Goal: Find specific page/section: Find specific page/section

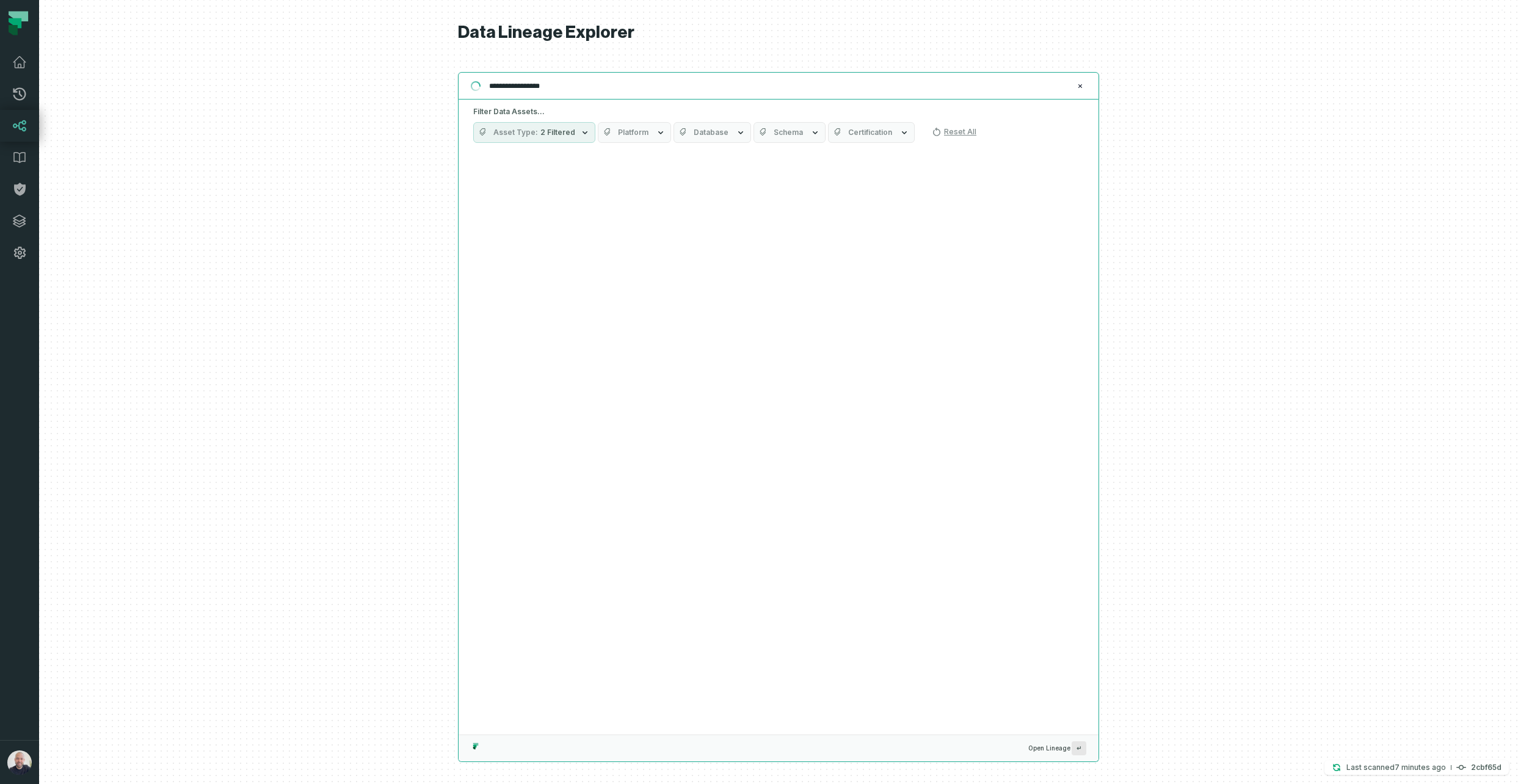
click at [608, 86] on input "**********" at bounding box center [777, 86] width 591 height 20
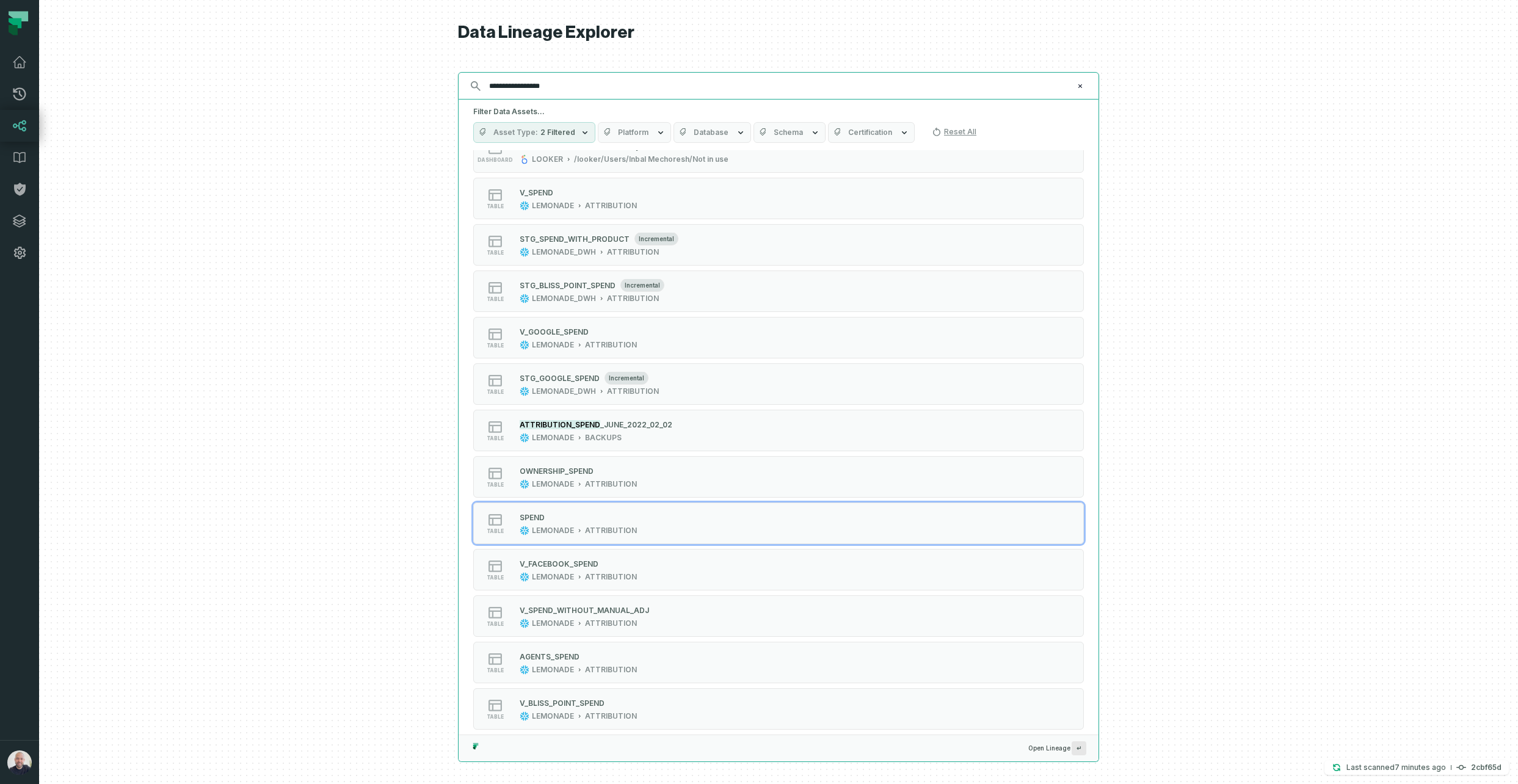
scroll to position [233, 0]
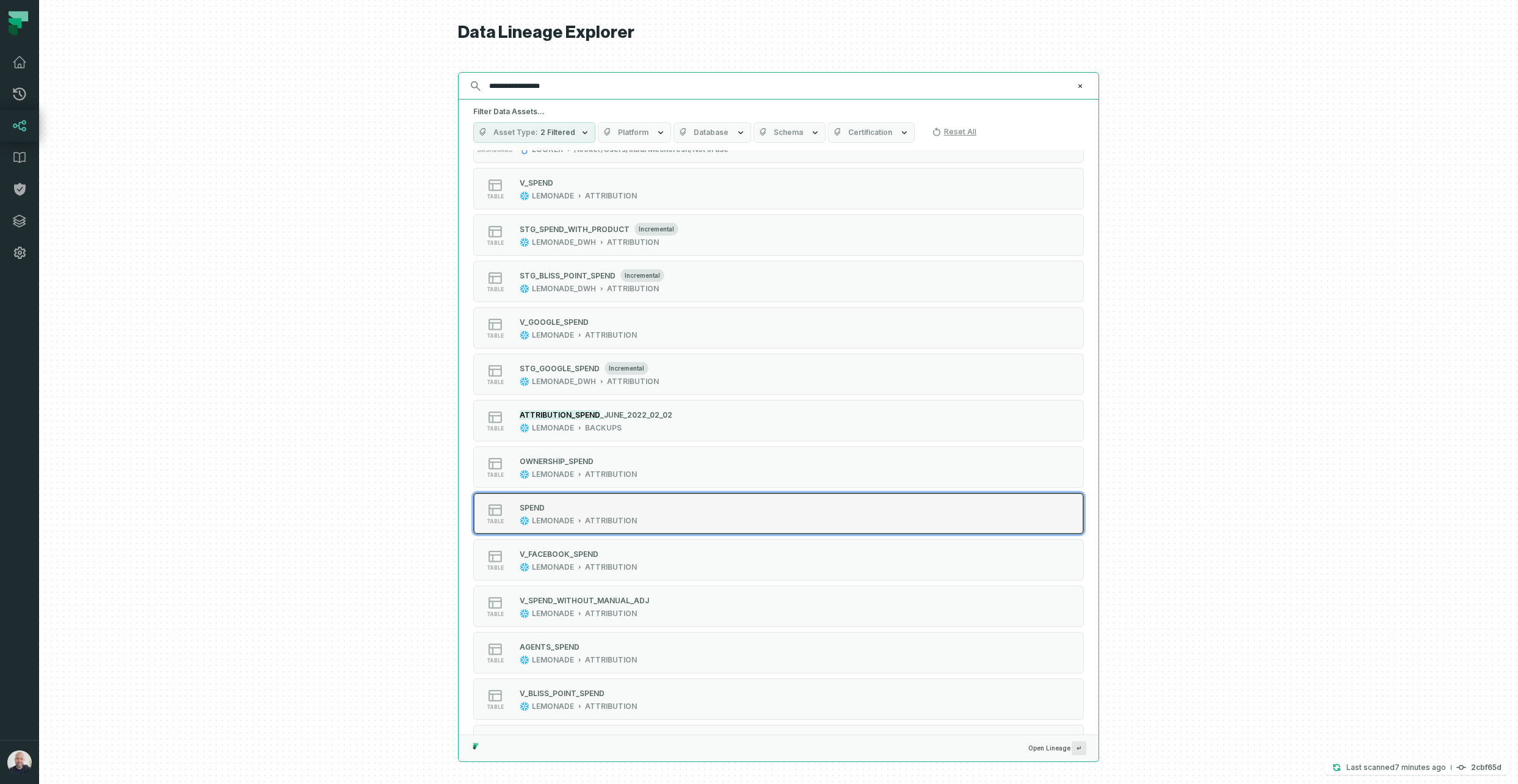
type input "**********"
click at [589, 509] on div "SPEND" at bounding box center [578, 507] width 117 height 12
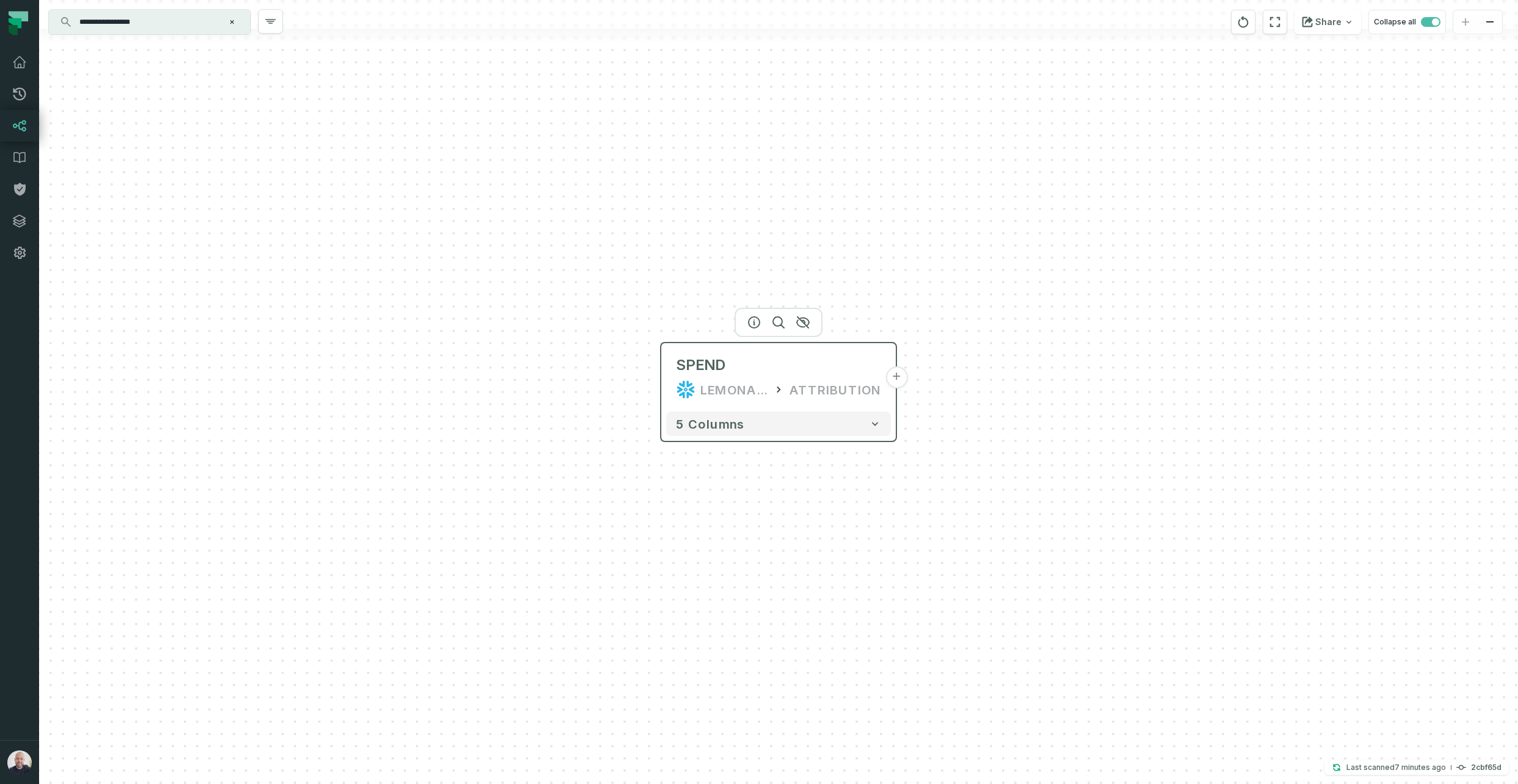
click at [895, 378] on button "+" at bounding box center [896, 377] width 22 height 22
click at [896, 378] on button "+" at bounding box center [896, 377] width 22 height 22
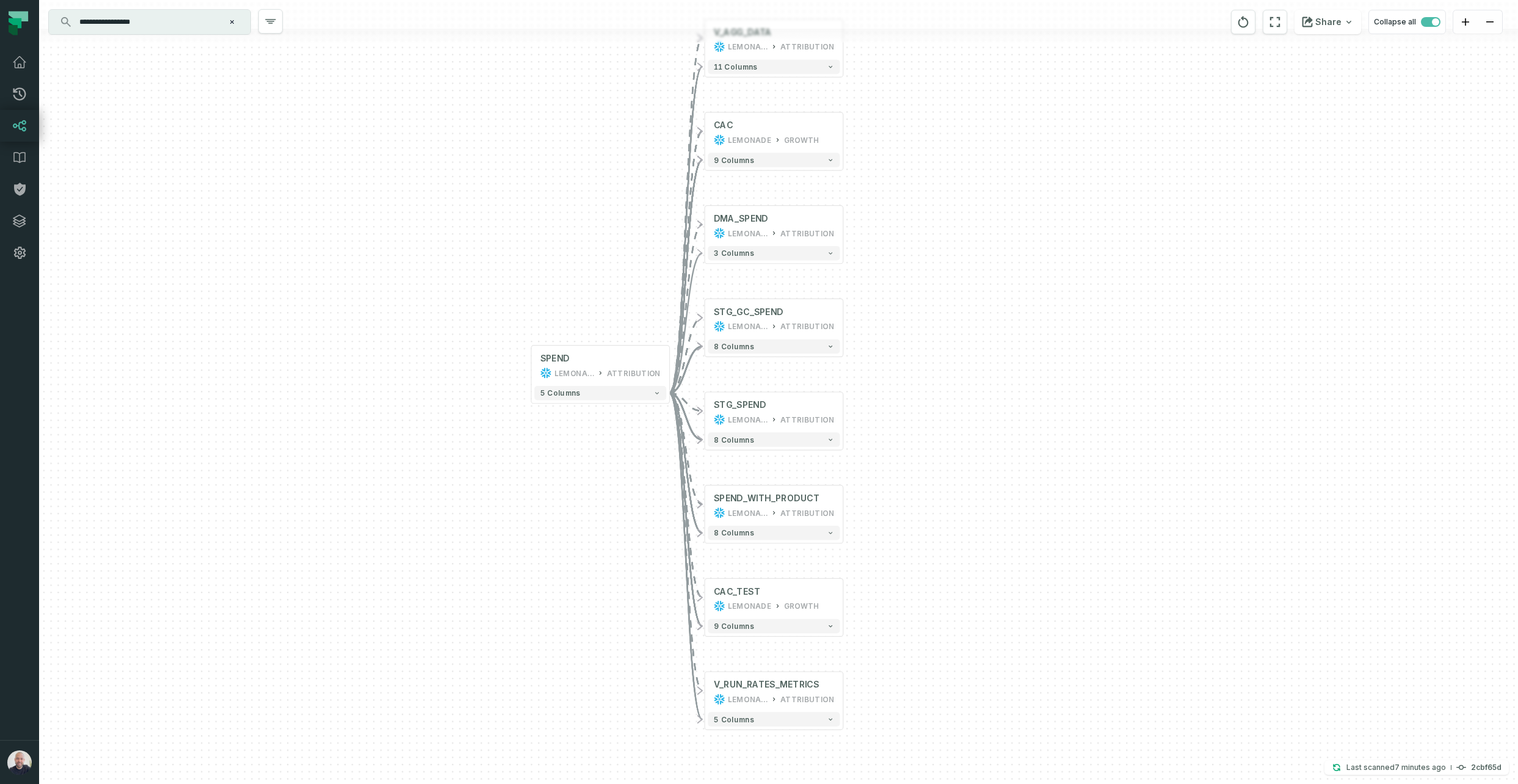
drag, startPoint x: 1069, startPoint y: 614, endPoint x: 933, endPoint y: 579, distance: 140.4
click at [1058, 534] on div "+ V_AGG_DATA LEMONADE ATTRIBUTION 11 columns + CAC LEMONADE GROWTH + 9 columns …" at bounding box center [779, 392] width 1479 height 784
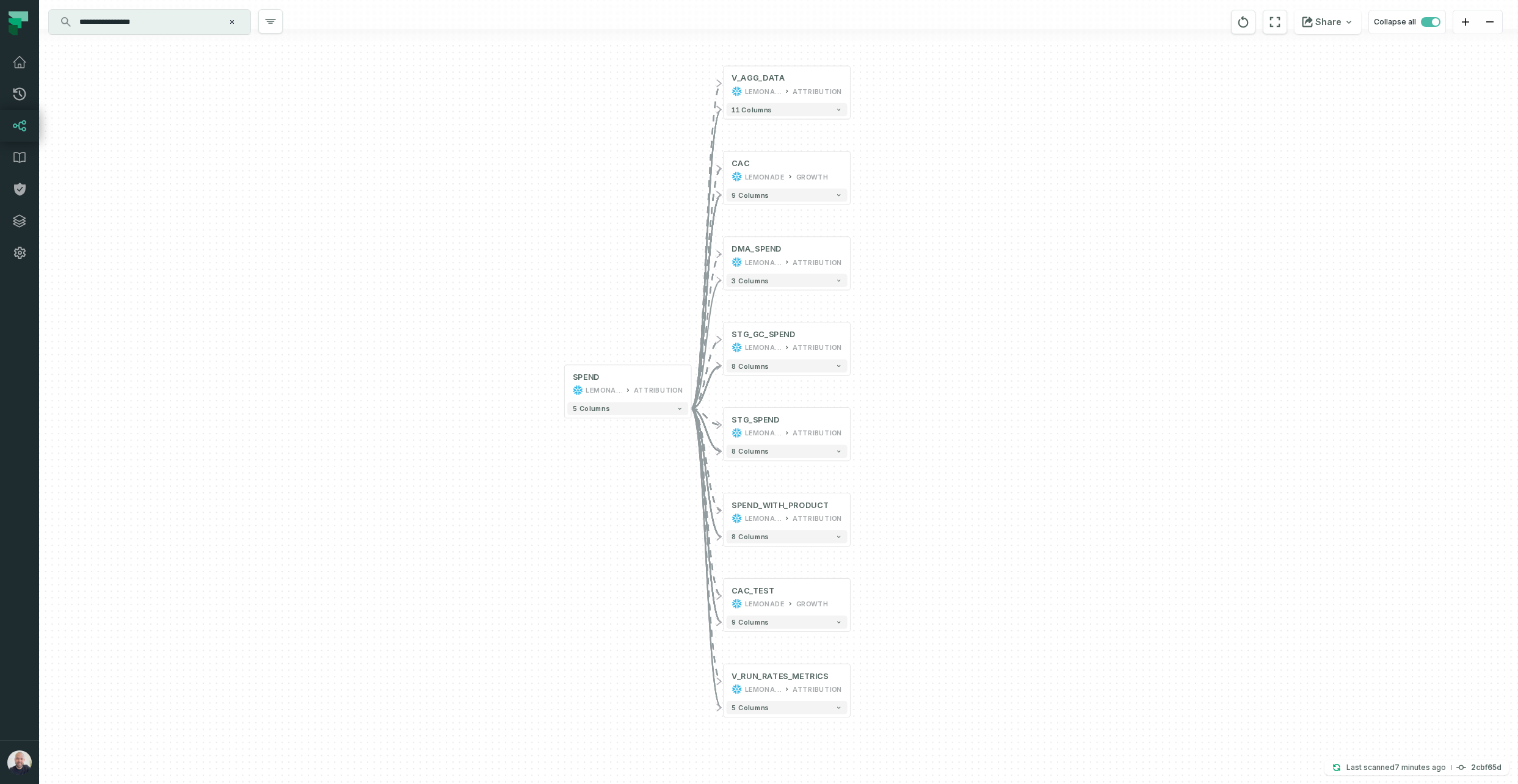
click at [856, 172] on div "+ V_AGG_DATA LEMONADE ATTRIBUTION 11 columns + CAC LEMONADE GROWTH + 9 columns …" at bounding box center [779, 392] width 1479 height 784
click at [849, 171] on button "+" at bounding box center [851, 170] width 12 height 12
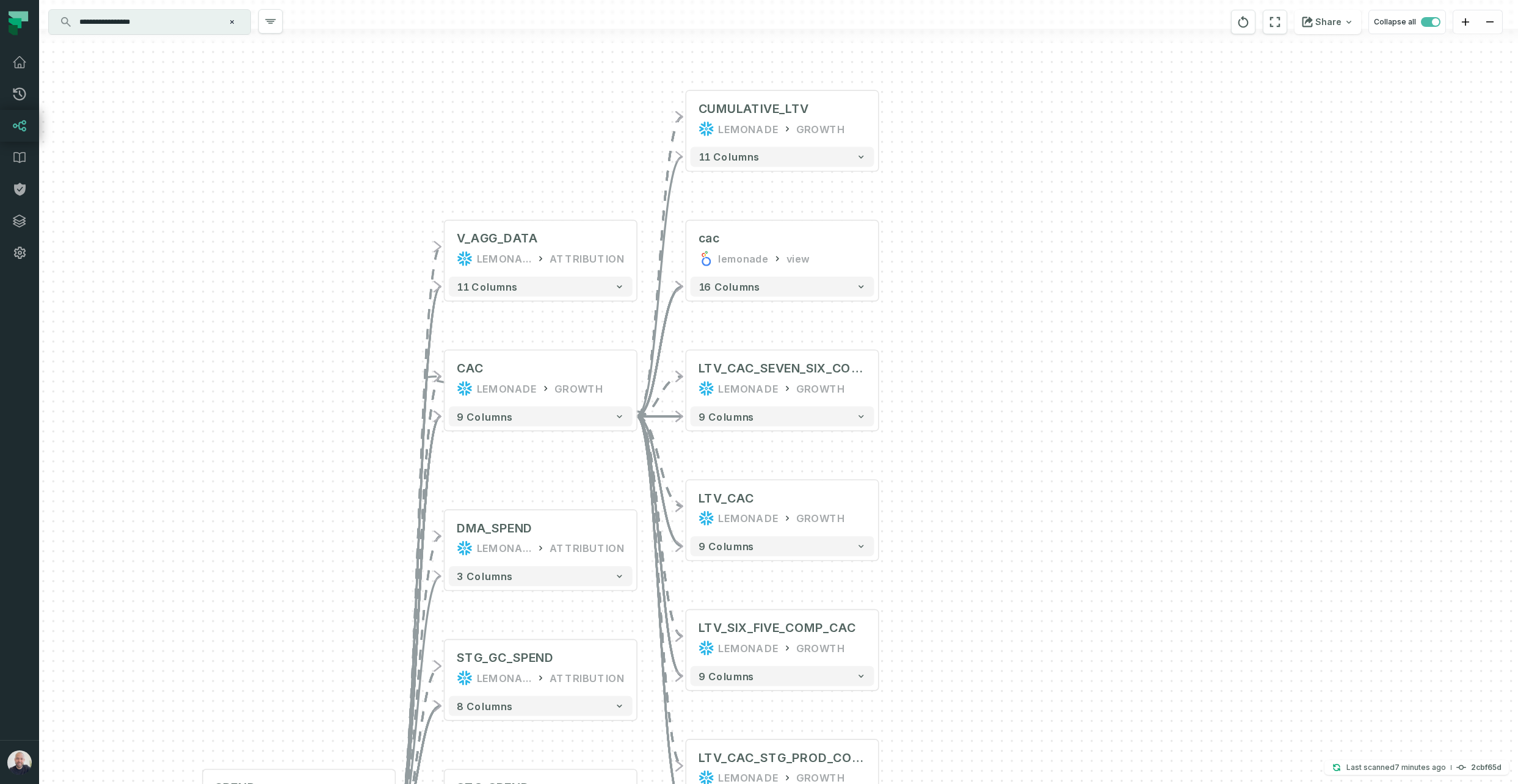
drag, startPoint x: 1115, startPoint y: 419, endPoint x: 1050, endPoint y: 349, distance: 95.5
click at [1117, 357] on div "+ CUMULATIVE_LTV LEMONADE GROWTH 11 columns - cac lemonade view + 16 columns + …" at bounding box center [779, 392] width 1479 height 784
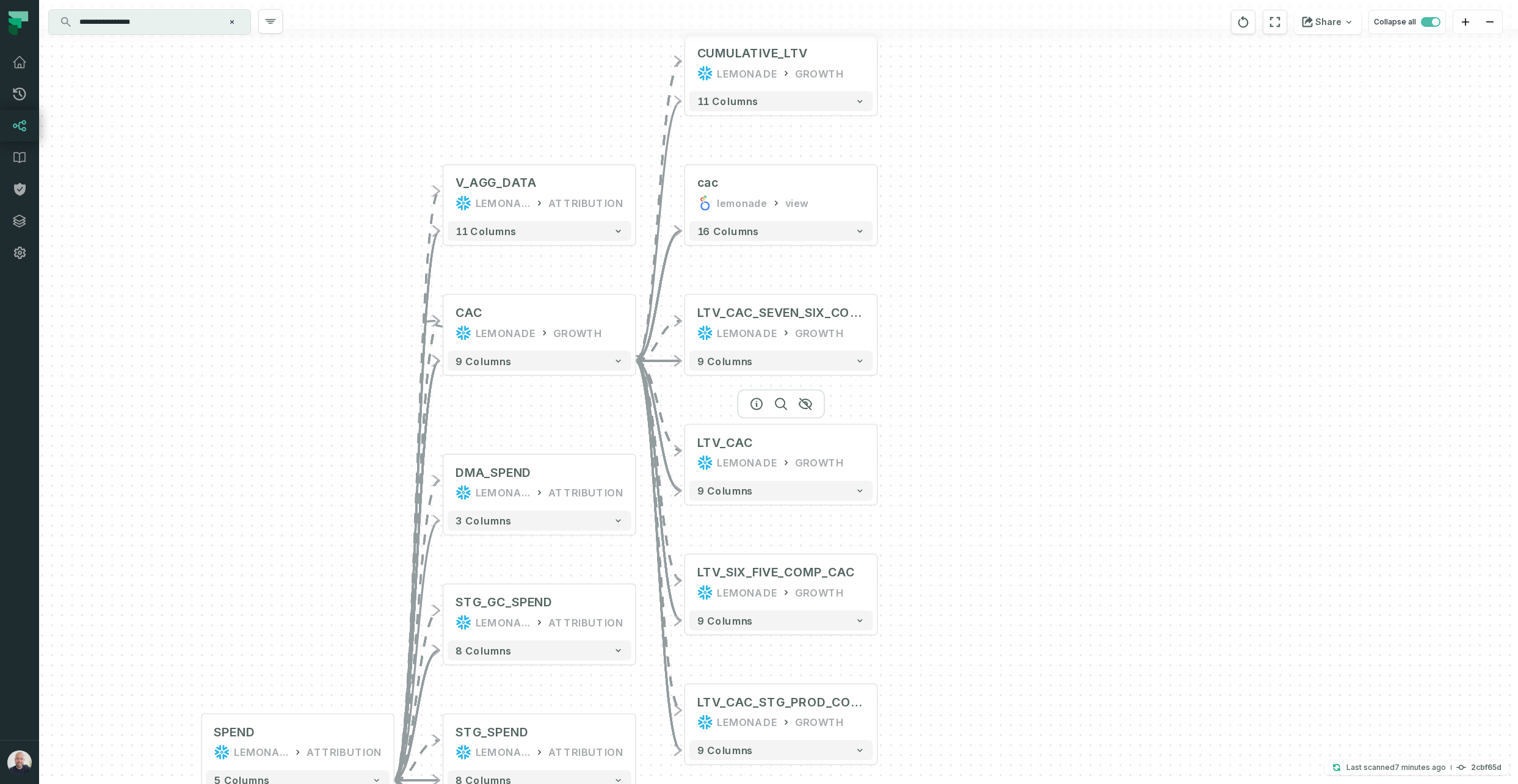
drag, startPoint x: 877, startPoint y: 450, endPoint x: 931, endPoint y: 465, distance: 56.0
click at [0, 0] on button "+" at bounding box center [0, 0] width 0 height 0
click at [879, 455] on button "+" at bounding box center [878, 453] width 18 height 18
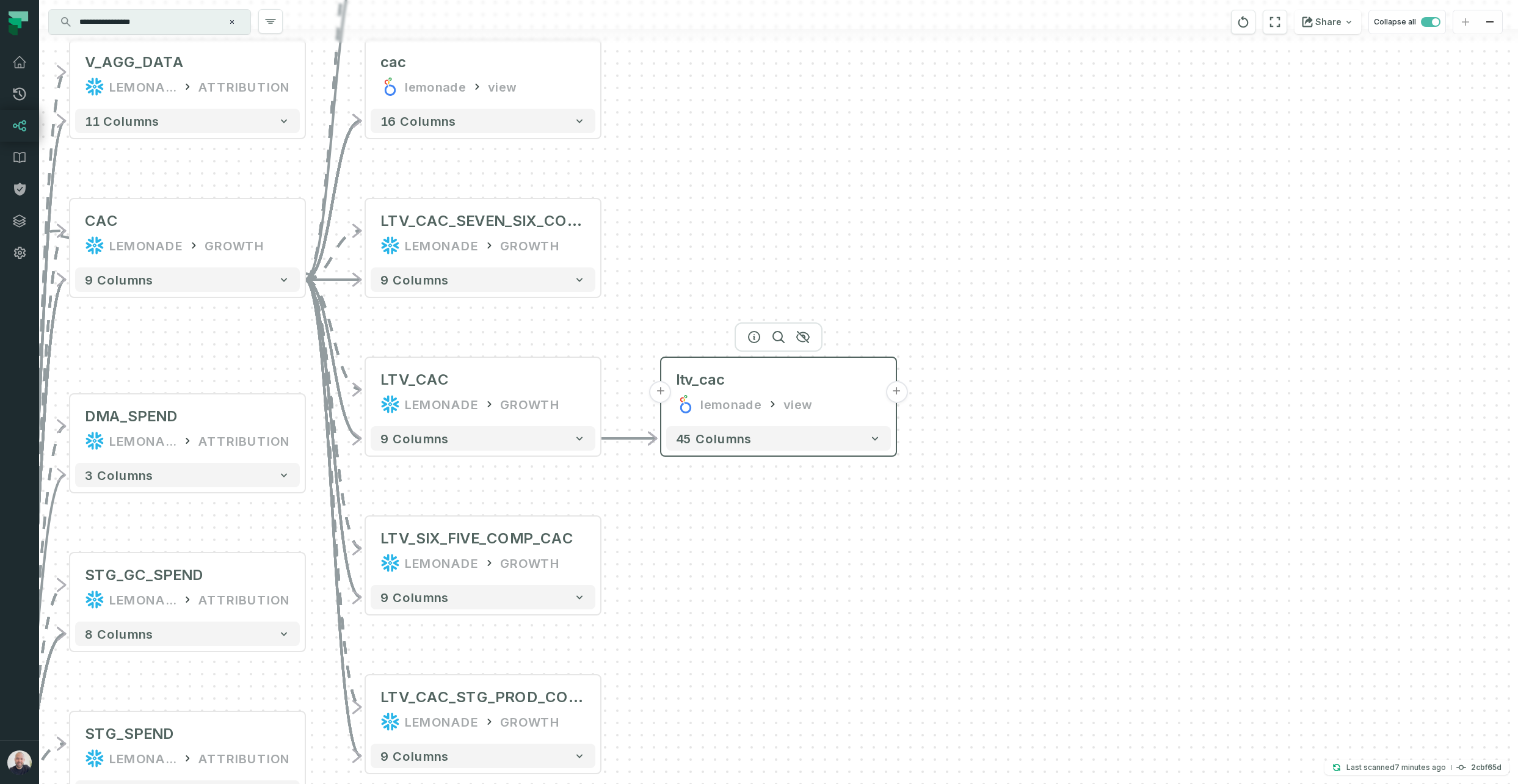
click at [896, 391] on button "+" at bounding box center [896, 391] width 22 height 22
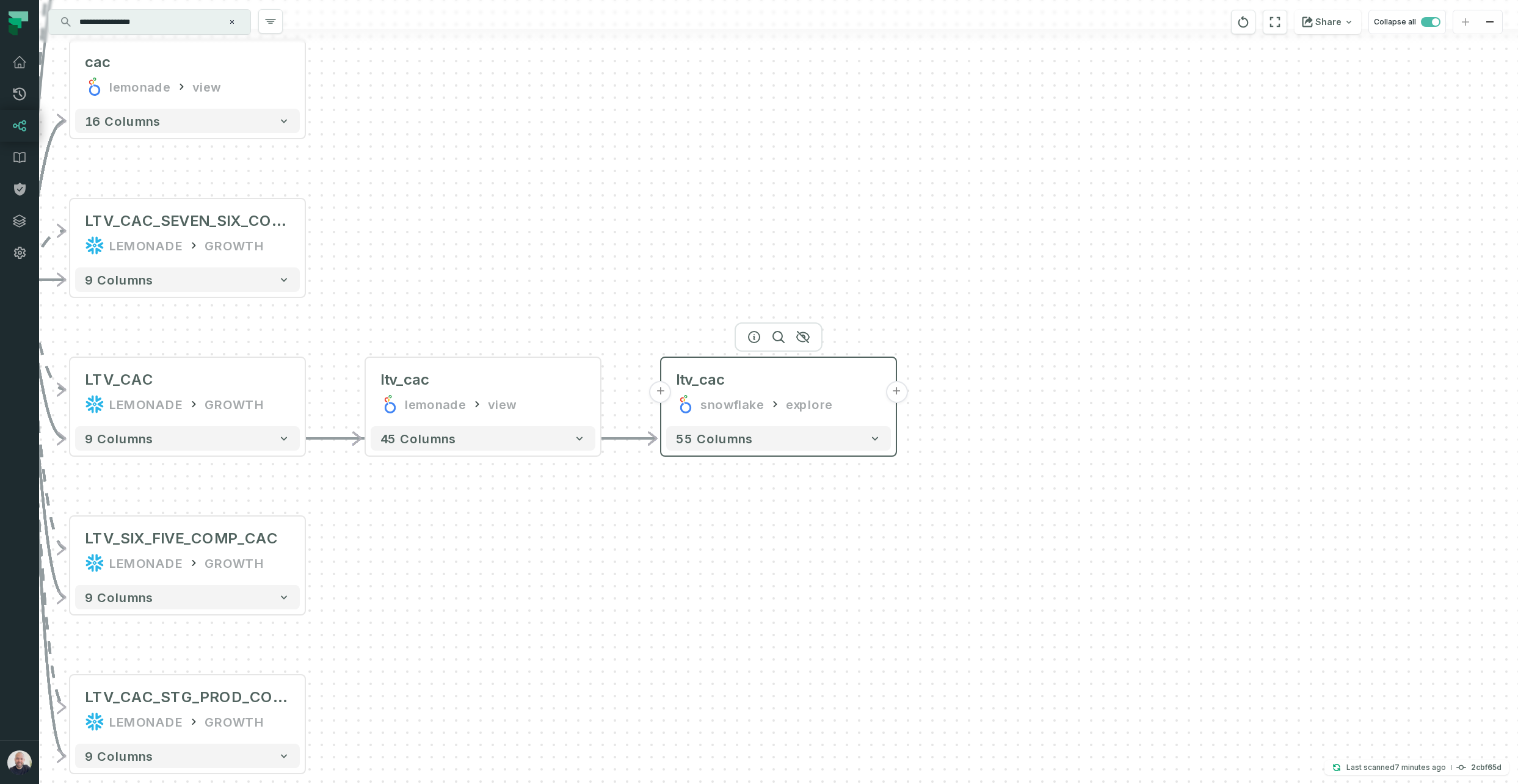
click at [898, 392] on button "+" at bounding box center [896, 391] width 22 height 22
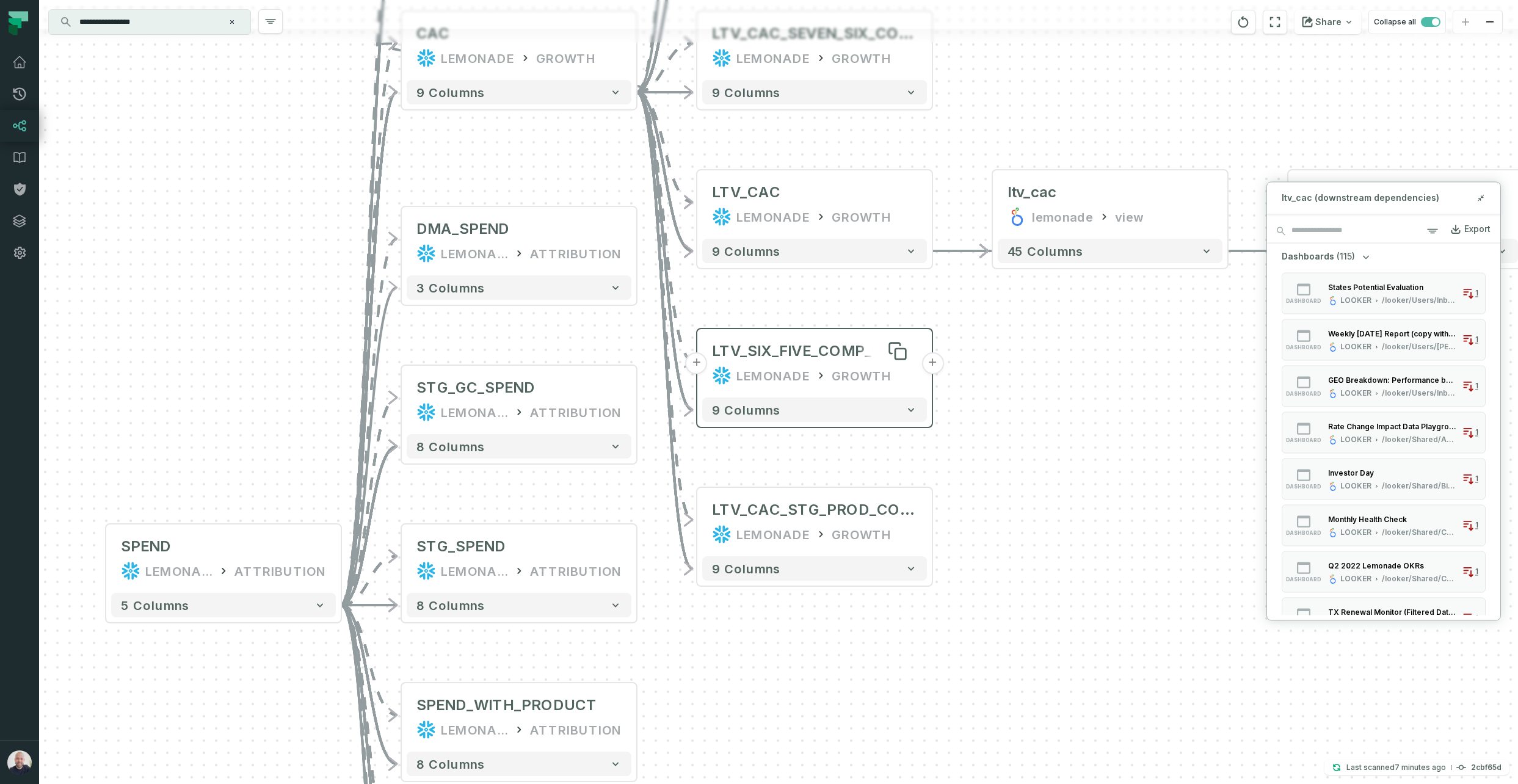
drag, startPoint x: 735, startPoint y: 497, endPoint x: 848, endPoint y: 352, distance: 183.8
click at [1288, 327] on div "**********" at bounding box center [779, 392] width 1479 height 784
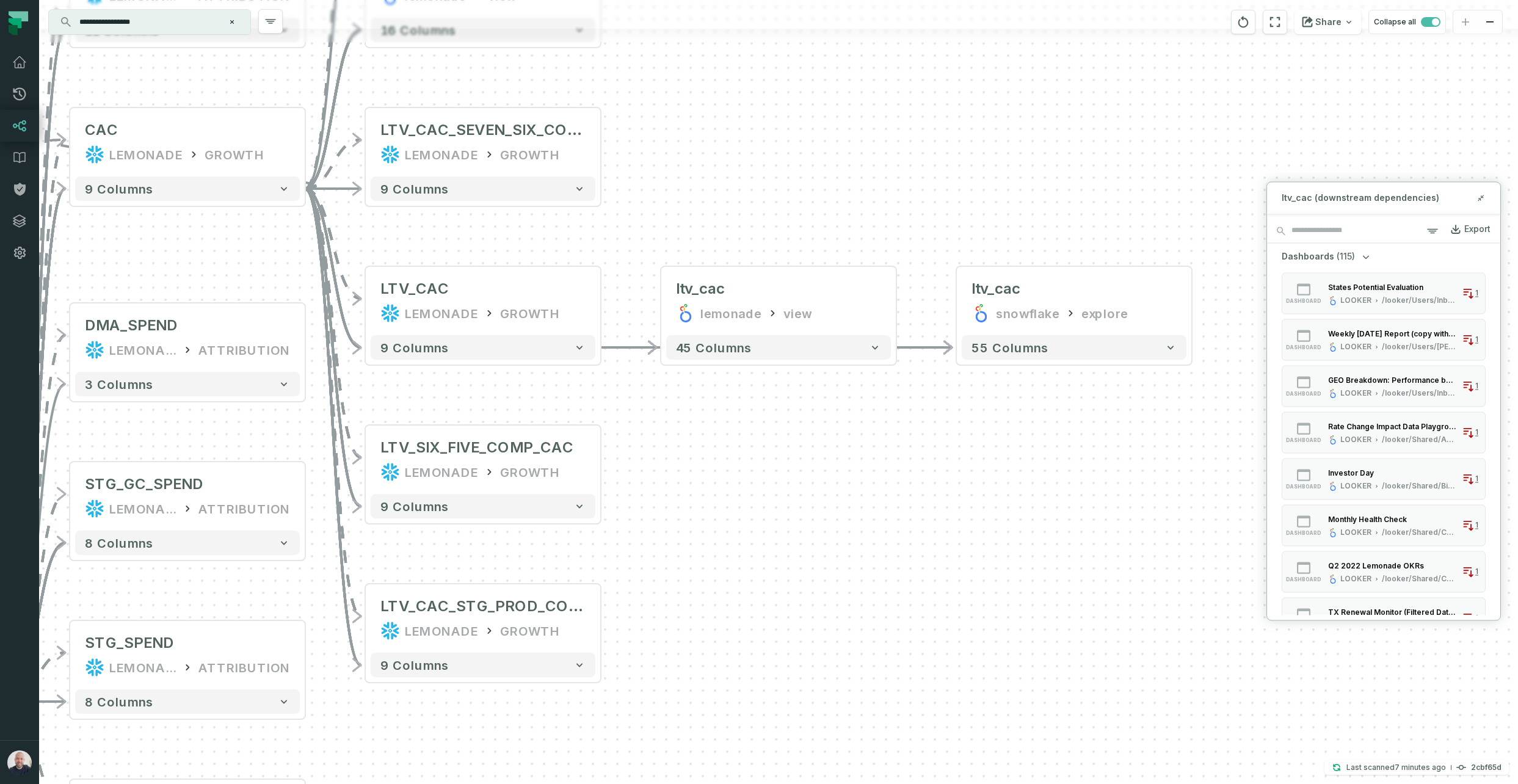
drag, startPoint x: 989, startPoint y: 314, endPoint x: 678, endPoint y: 411, distance: 325.8
click at [676, 411] on div "+ ltv_cac snowflake explore + 55 columns - ltv_cac lemonade view - 45 columns +…" at bounding box center [779, 392] width 1479 height 784
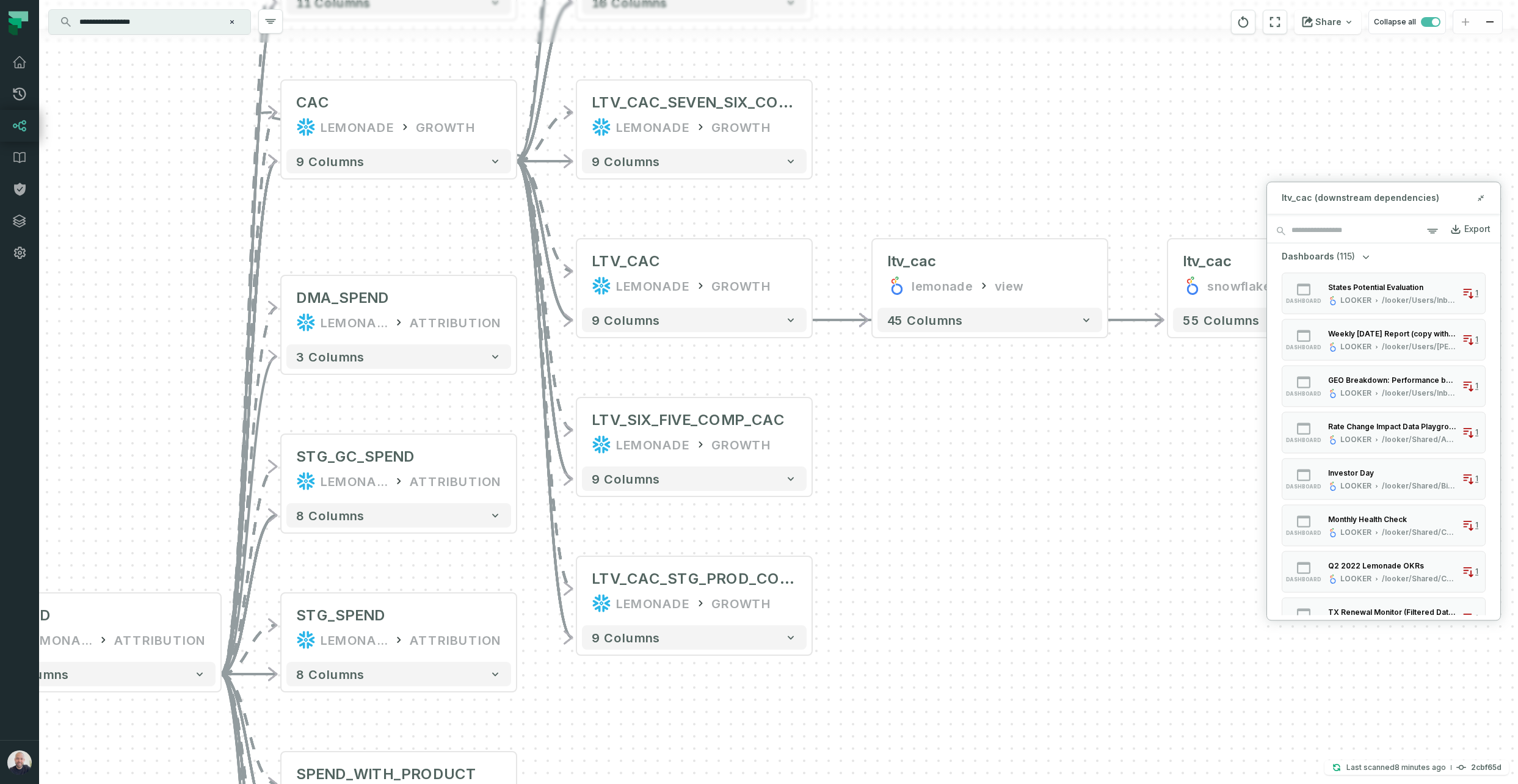
drag, startPoint x: 893, startPoint y: 210, endPoint x: 1057, endPoint y: 354, distance: 218.2
click at [1092, 182] on div "+ ltv_cac snowflake explore + 55 columns - ltv_cac lemonade view - 45 columns +…" at bounding box center [779, 392] width 1479 height 784
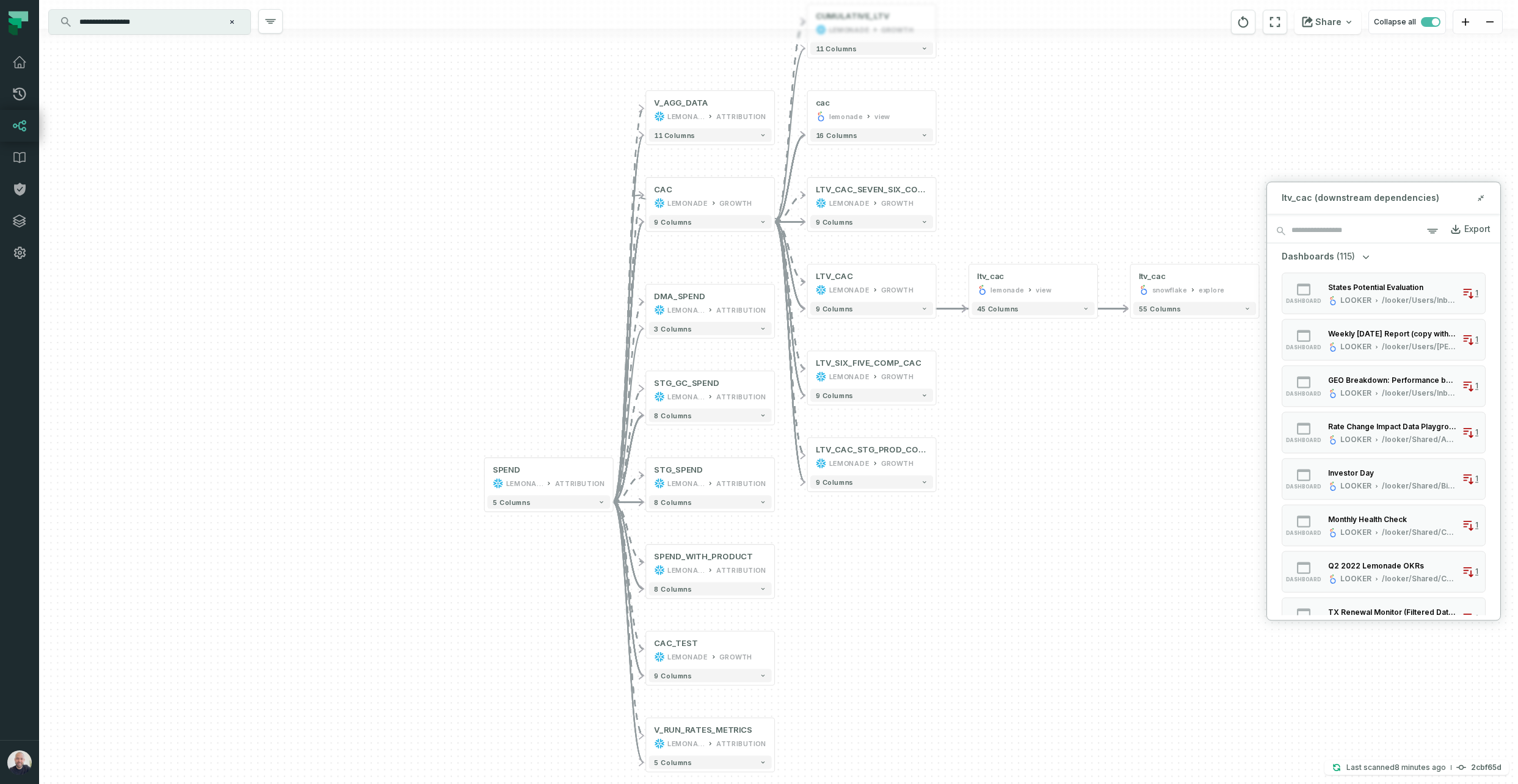
drag, startPoint x: 1029, startPoint y: 509, endPoint x: 1048, endPoint y: 422, distance: 89.1
click at [1048, 421] on div "+ ltv_cac snowflake explore + 55 columns - ltv_cac lemonade view - 45 columns +…" at bounding box center [779, 392] width 1479 height 784
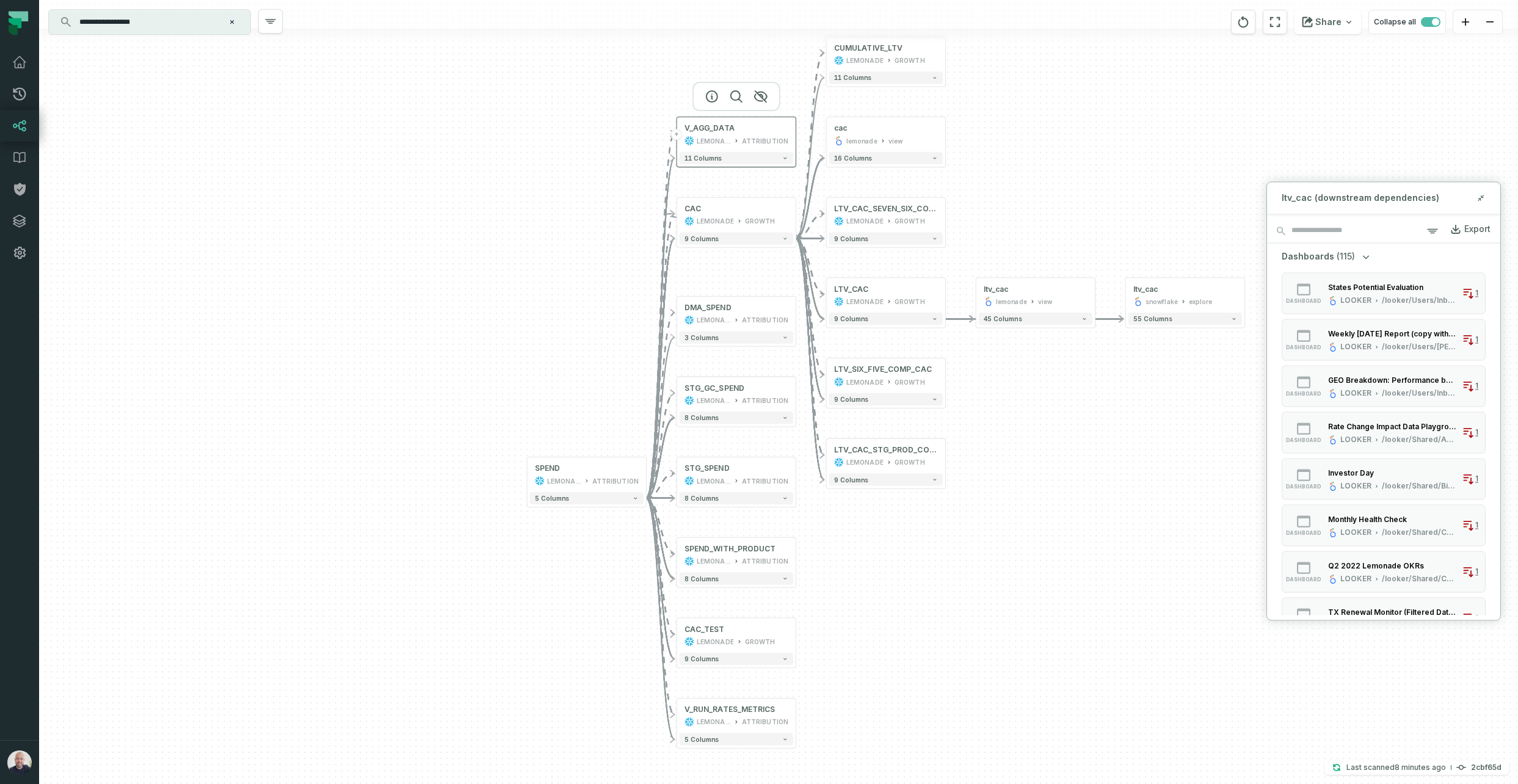
drag, startPoint x: 728, startPoint y: 133, endPoint x: 687, endPoint y: 138, distance: 41.3
click at [725, 133] on div "V_AGG_DATA" at bounding box center [710, 128] width 50 height 10
click at [236, 20] on button "Clear search query" at bounding box center [232, 22] width 12 height 12
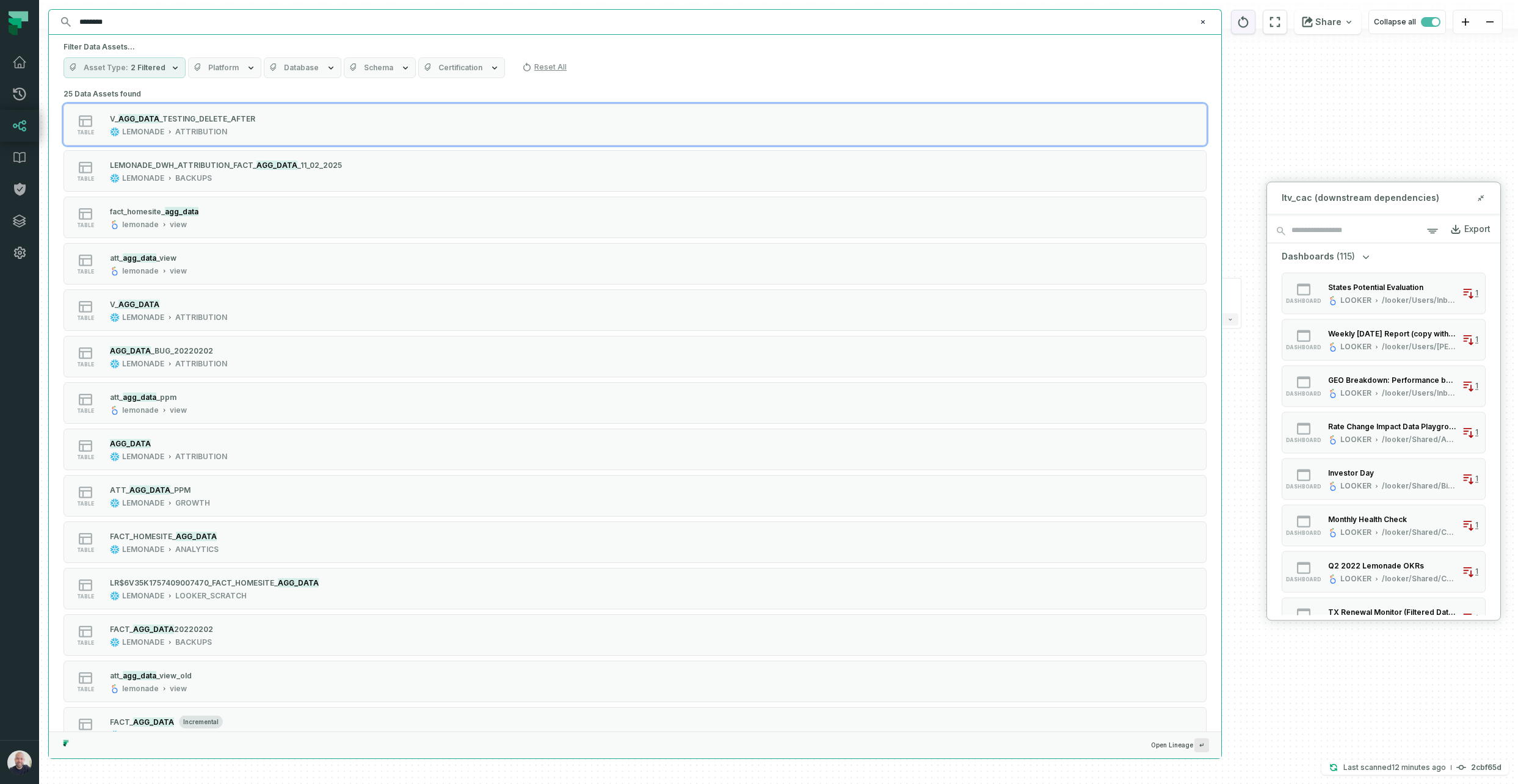
type input "********"
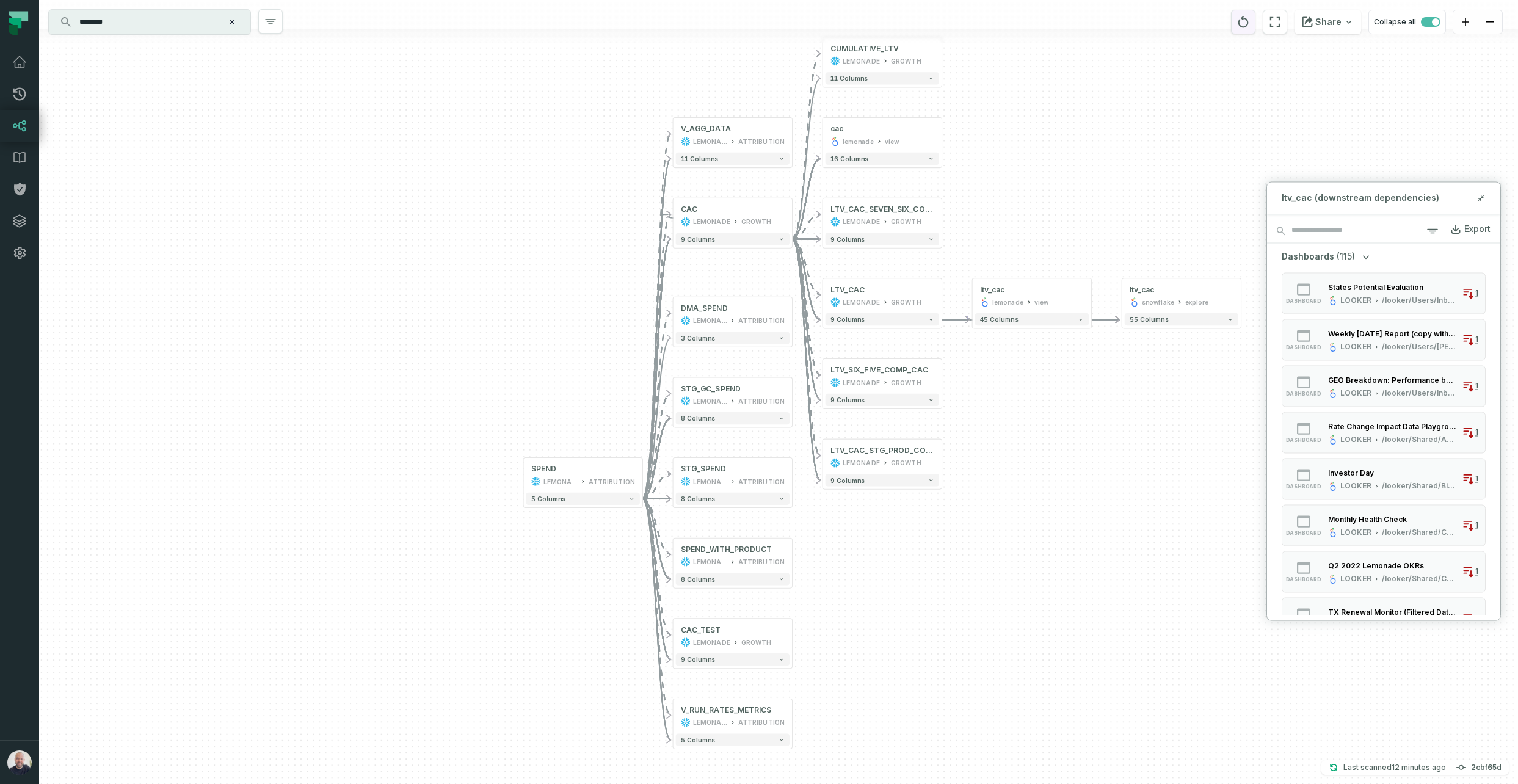
click at [1250, 22] on icon "reset" at bounding box center [1244, 22] width 14 height 15
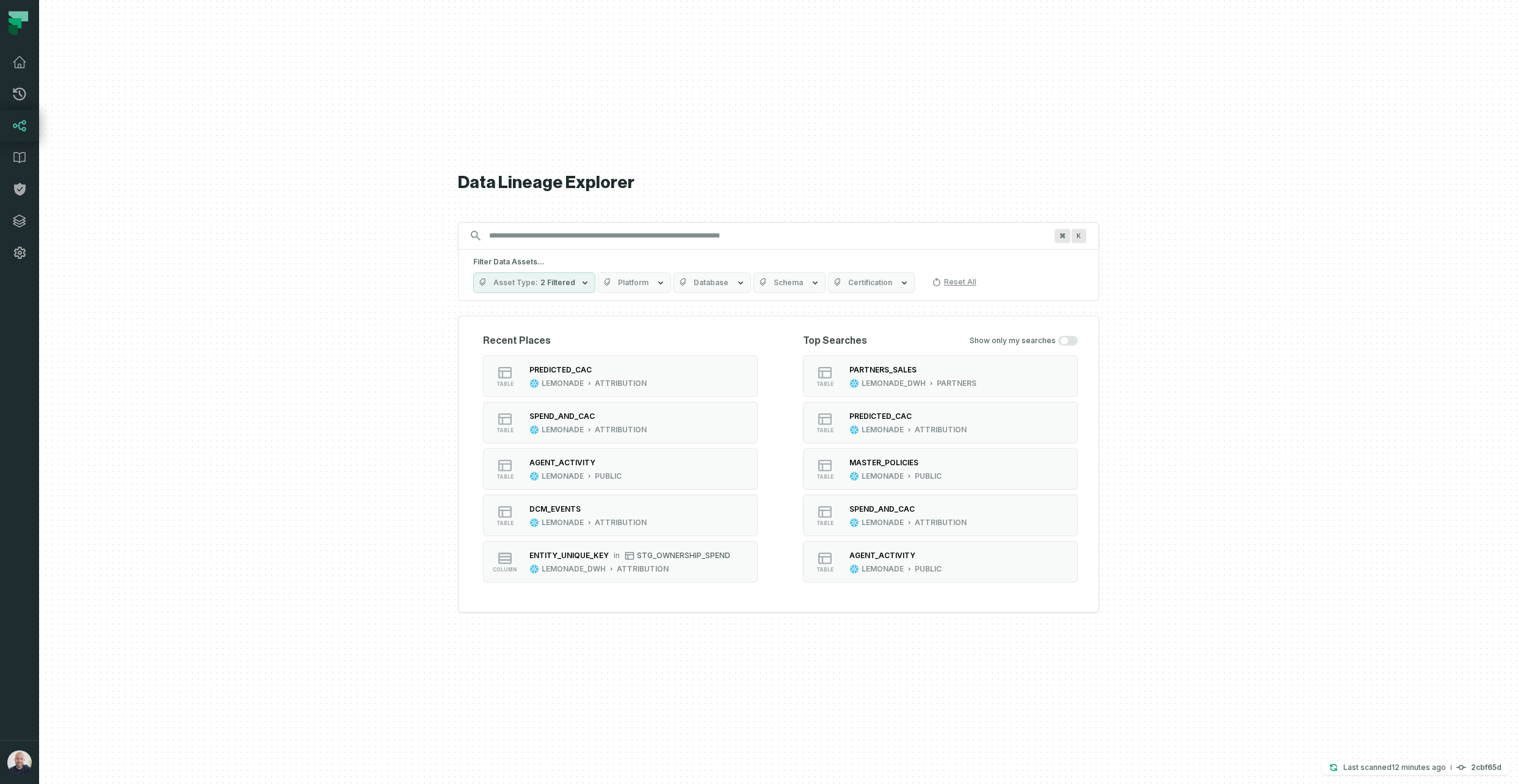
click at [787, 226] on input "Discovery Provider cmdk menu" at bounding box center [767, 236] width 571 height 20
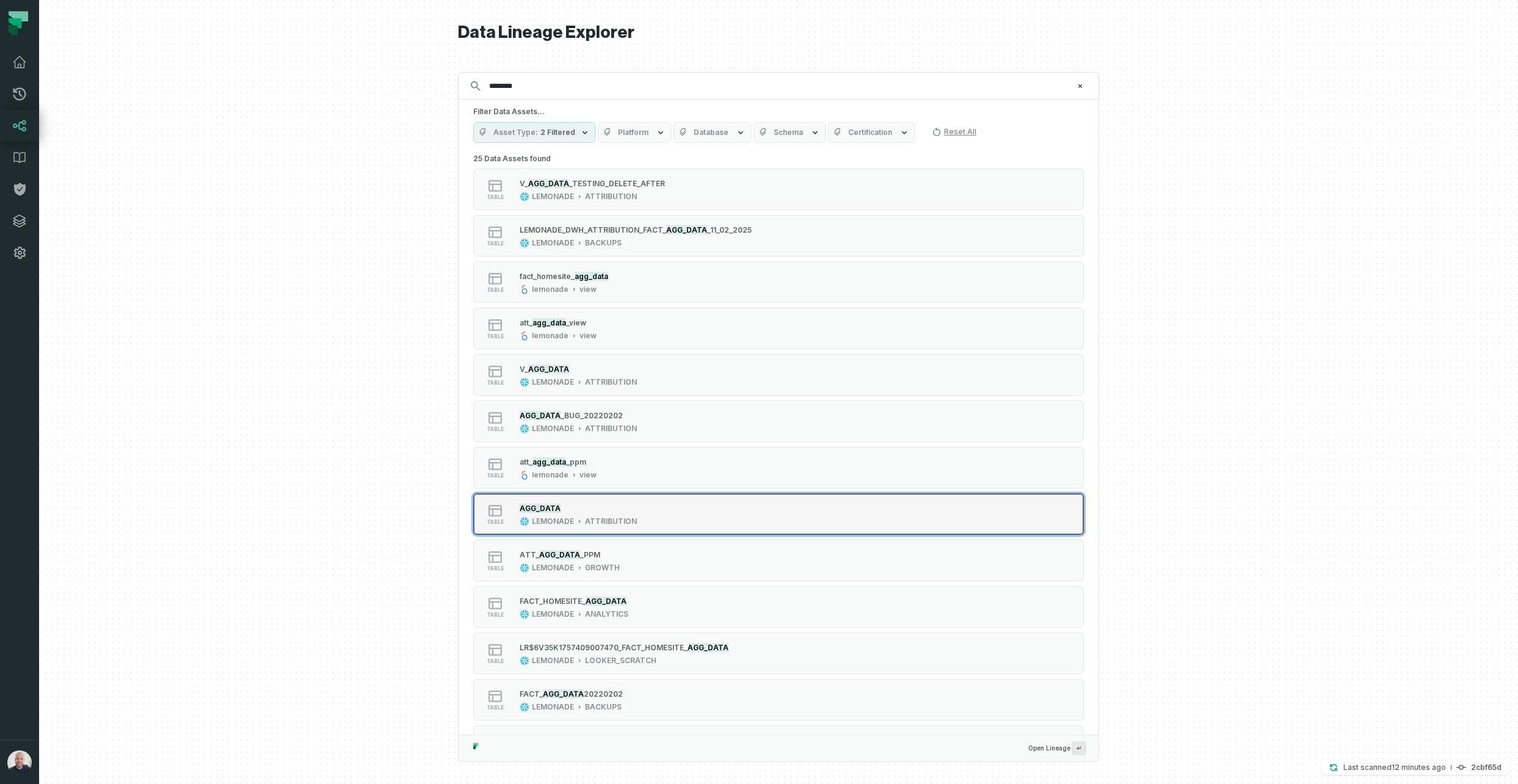
type input "********"
click at [601, 512] on div "AGG_DATA" at bounding box center [578, 508] width 117 height 12
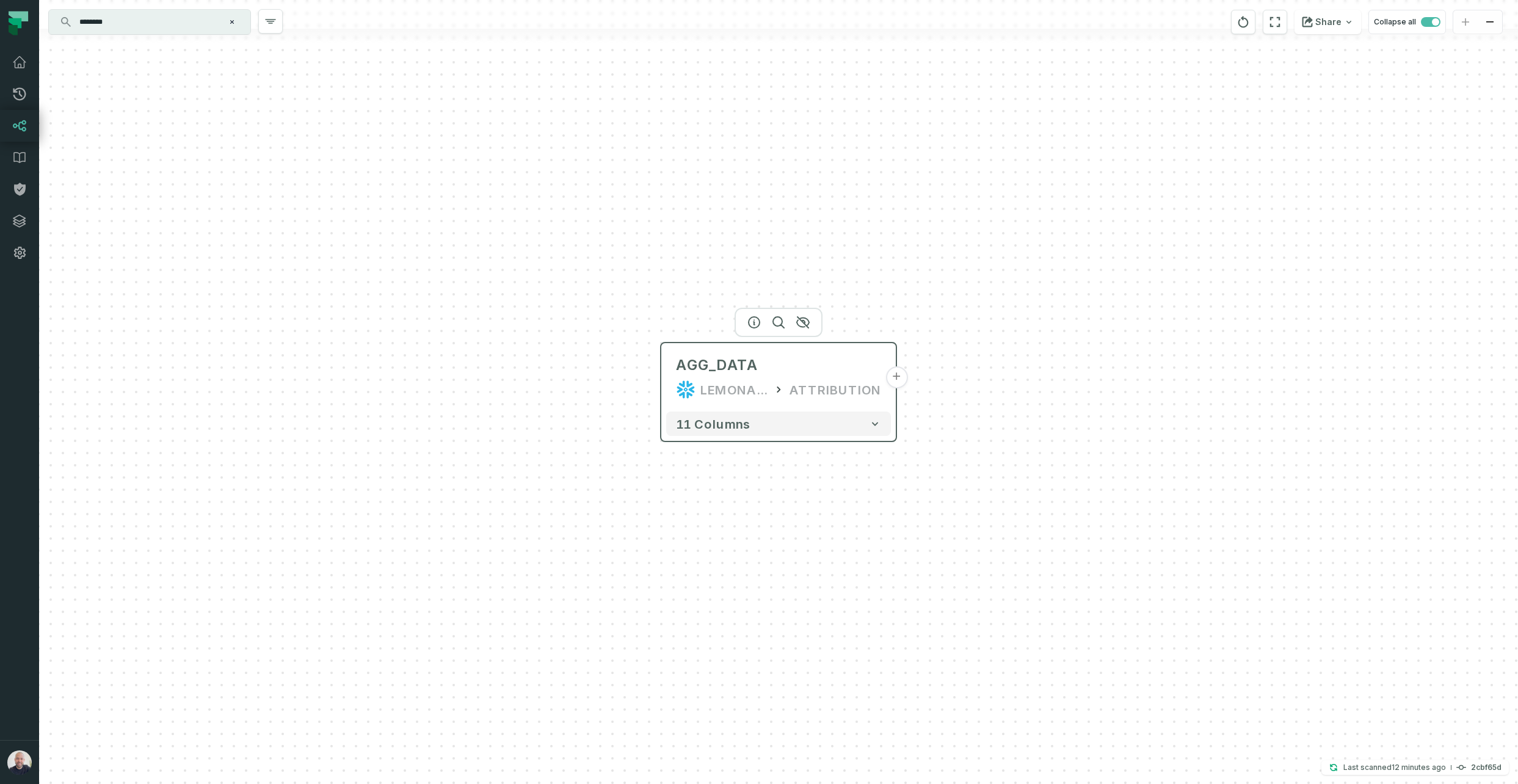
click at [898, 382] on button "+" at bounding box center [896, 377] width 22 height 22
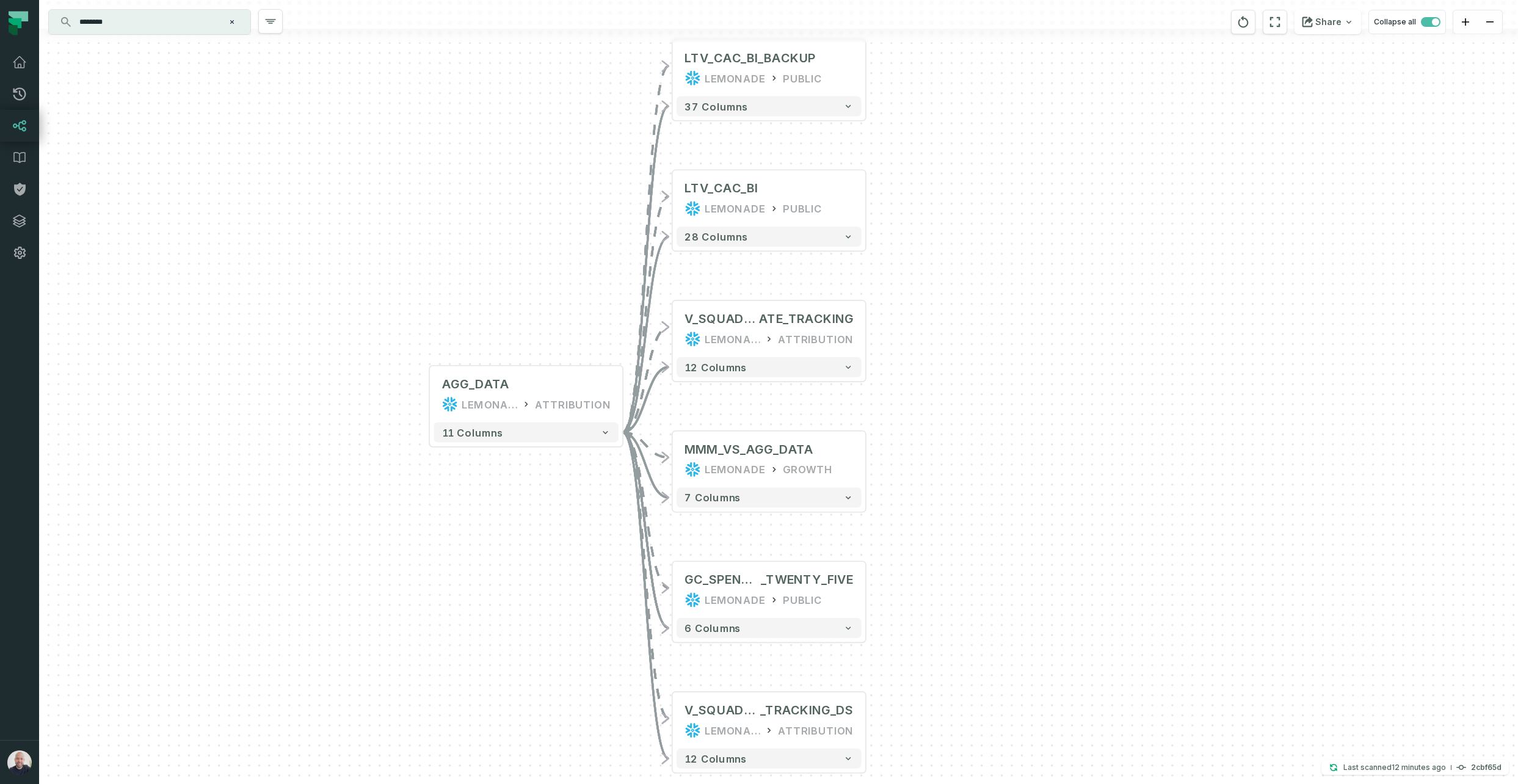
drag, startPoint x: 1123, startPoint y: 439, endPoint x: 1029, endPoint y: 430, distance: 94.4
click at [1096, 397] on div "+ LTV_CAC_BI_BACKUP LEMONADE PUBLIC 37 columns + LTV_CAC_BI LEMONADE PUBLIC + 2…" at bounding box center [779, 392] width 1479 height 784
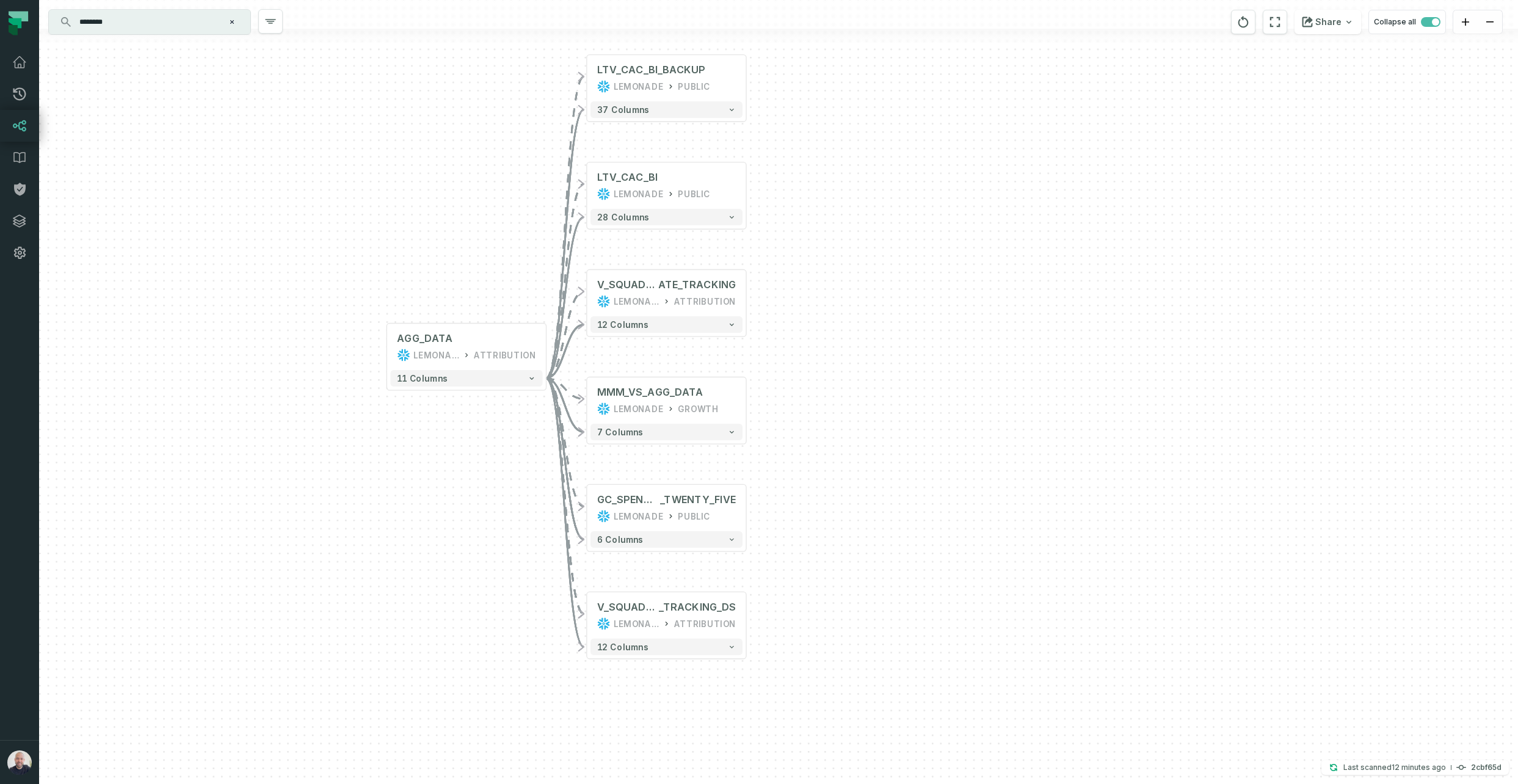
drag, startPoint x: 404, startPoint y: 243, endPoint x: 332, endPoint y: 359, distance: 136.5
click at [268, 190] on div "+ LTV_CAC_BI_BACKUP LEMONADE PUBLIC 37 columns + LTV_CAC_BI LEMONADE PUBLIC + 2…" at bounding box center [779, 392] width 1479 height 784
click at [739, 292] on button "+" at bounding box center [746, 294] width 15 height 15
click at [744, 293] on button "+" at bounding box center [747, 294] width 15 height 15
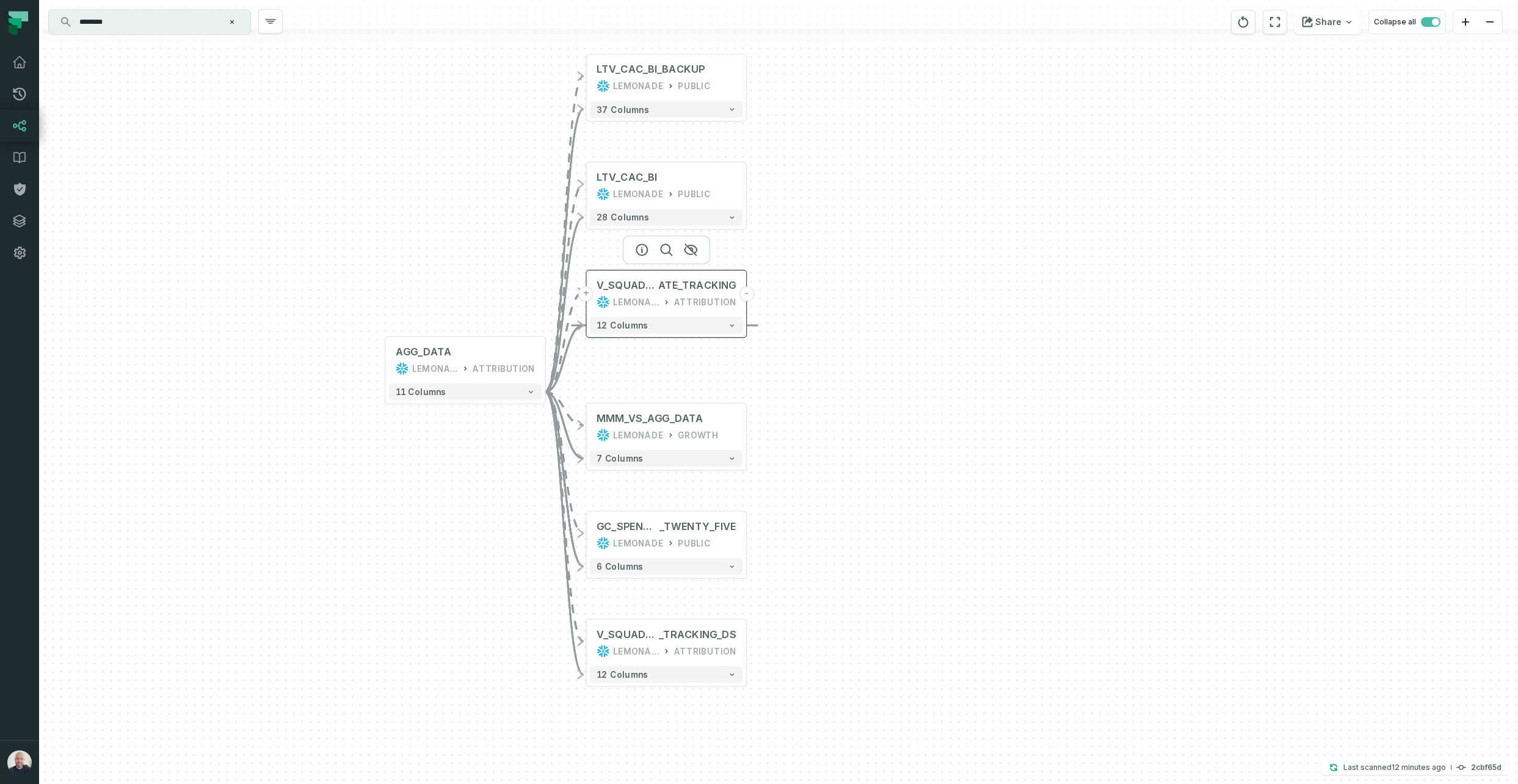
click at [746, 296] on button "-" at bounding box center [747, 294] width 15 height 15
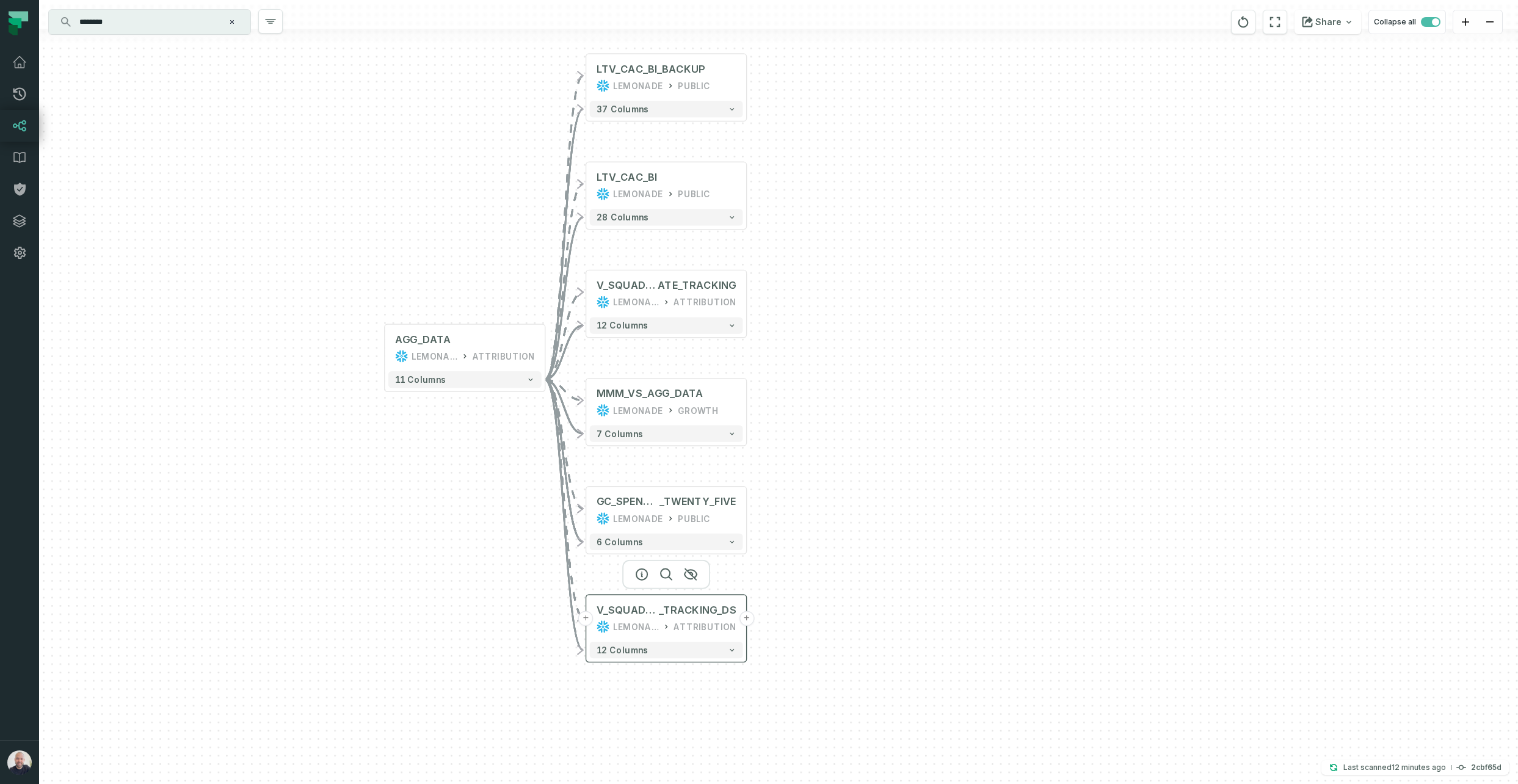
click at [749, 620] on button "+" at bounding box center [746, 618] width 16 height 16
click at [747, 615] on button "-" at bounding box center [746, 618] width 16 height 16
click at [748, 187] on div "+ LTV_CAC_BI_BACKUP LEMONADE PUBLIC 37 columns + LTV_CAC_BI LEMONADE PUBLIC + 2…" at bounding box center [779, 392] width 1479 height 784
click at [733, 185] on div "LTV_CAC_BI LEMONADE PUBLIC" at bounding box center [666, 185] width 153 height 40
click at [748, 185] on button "+" at bounding box center [747, 185] width 16 height 16
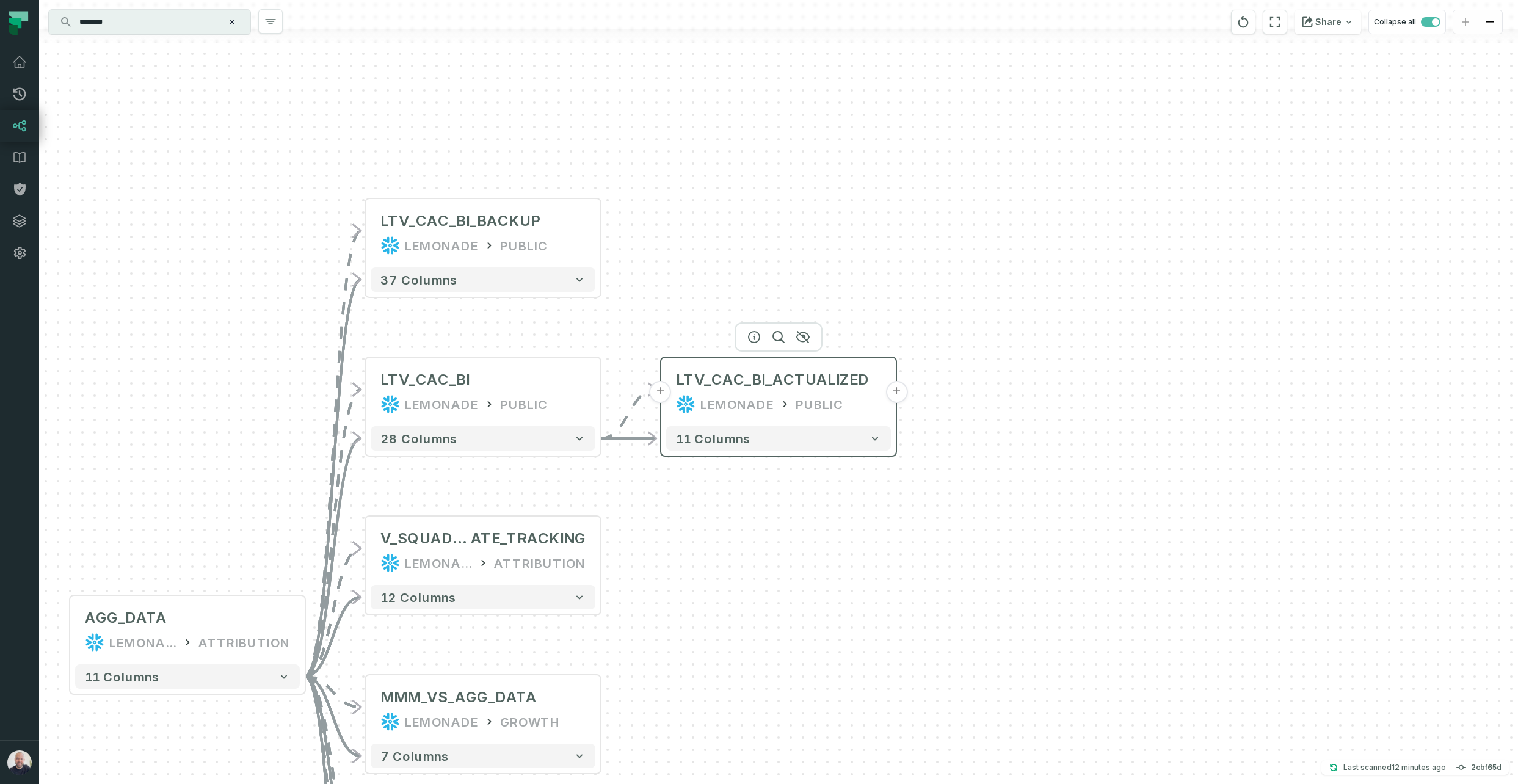
click at [901, 392] on button "+" at bounding box center [896, 391] width 22 height 22
click at [898, 389] on button "+" at bounding box center [896, 391] width 22 height 22
click at [898, 389] on button "-" at bounding box center [896, 391] width 22 height 22
click at [550, 261] on div "LTV_CAC_BI_BACKUP LEMONADE PUBLIC" at bounding box center [484, 233] width 225 height 59
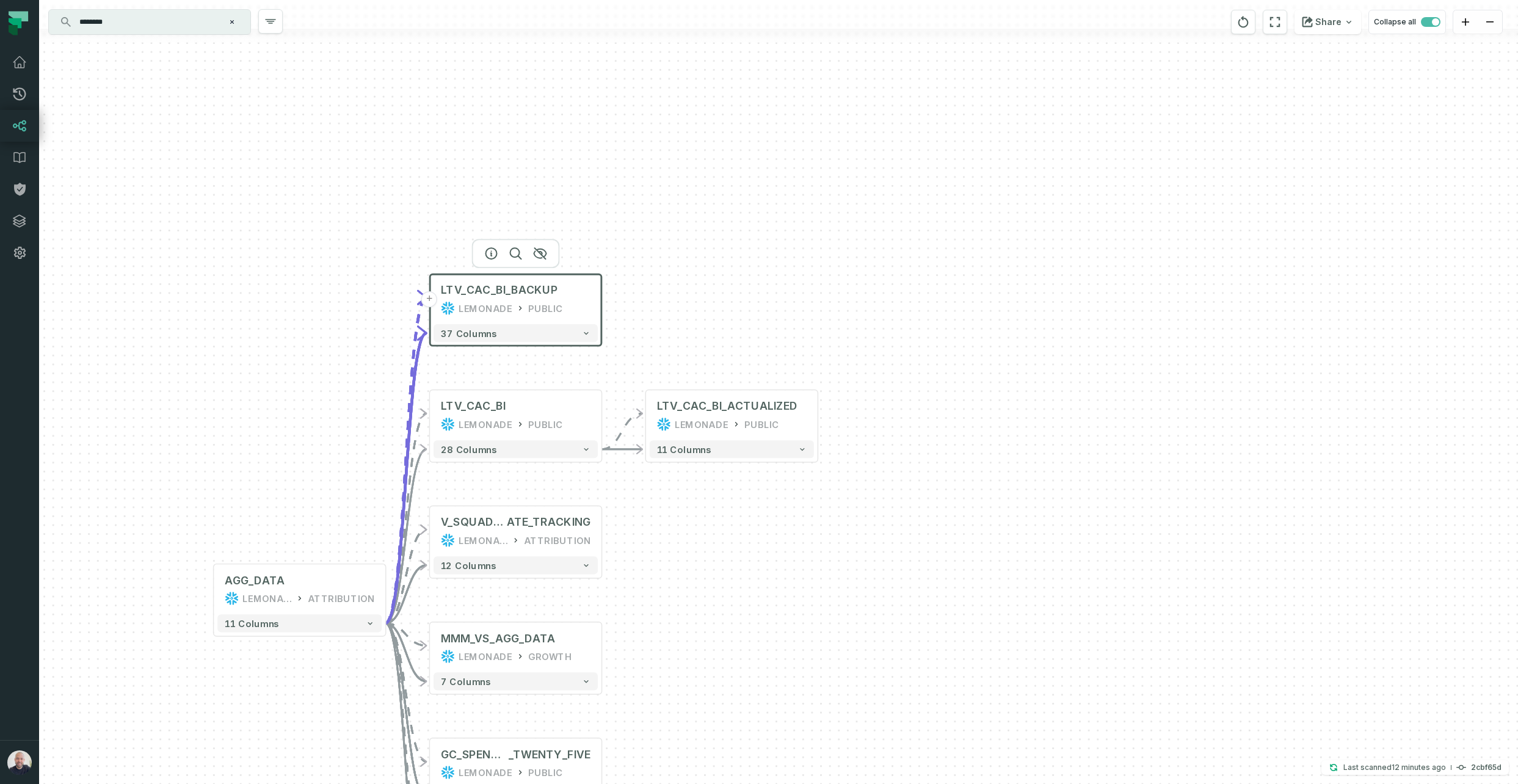
click at [811, 555] on div "+ LTV_CAC_BI_ACTUALIZED LEMONADE PUBLIC + 11 columns + LTV_CAC_BI_BACKUP LEMONA…" at bounding box center [779, 392] width 1479 height 784
click at [303, 102] on div "+ LTV_CAC_BI_ACTUALIZED LEMONADE PUBLIC + 11 columns + LTV_CAC_BI_BACKUP LEMONA…" at bounding box center [779, 392] width 1479 height 784
click at [1249, 18] on icon "reset" at bounding box center [1244, 22] width 14 height 15
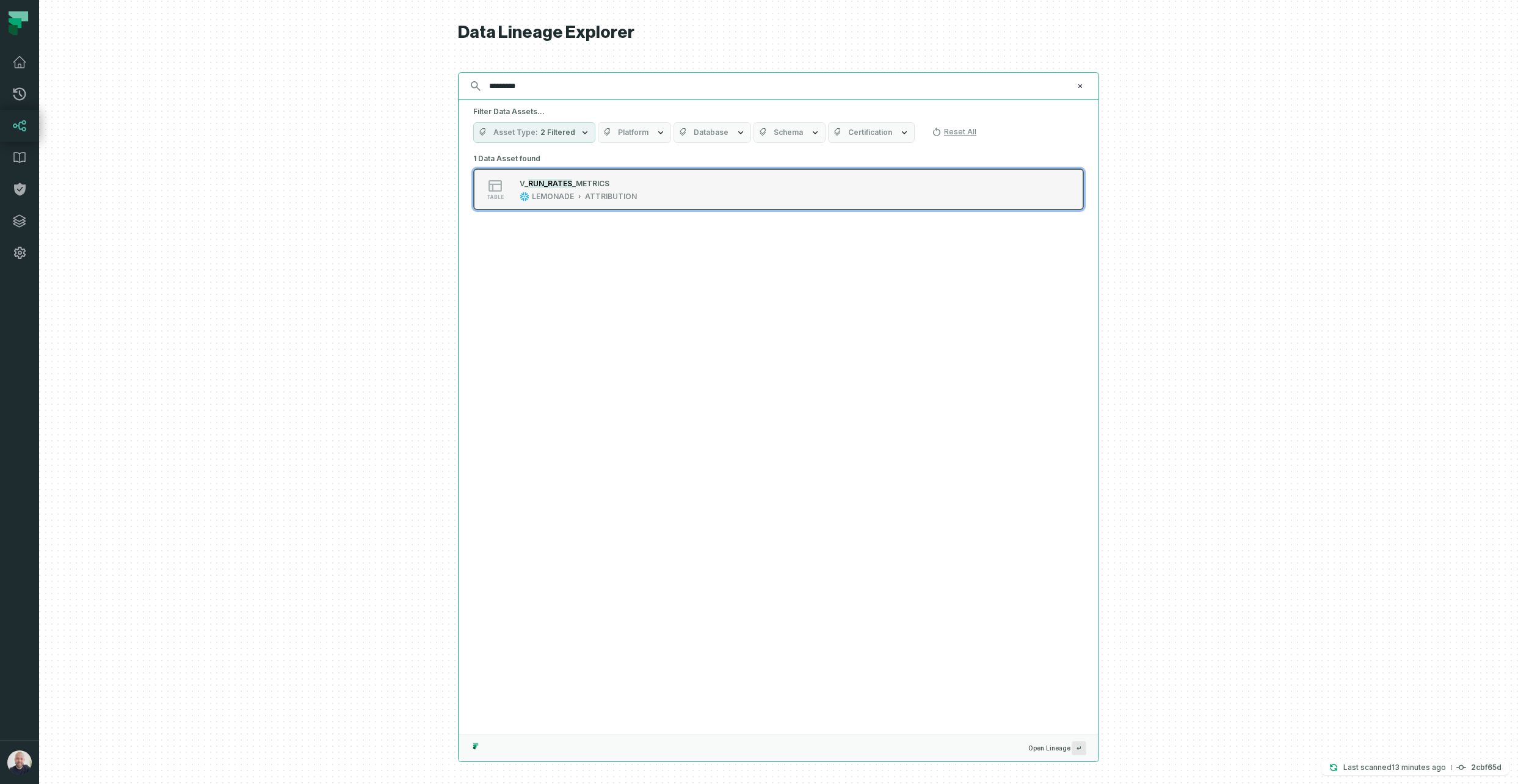
type input "*********"
click at [594, 176] on button "table V_ RUN_RATES _METRICS LEMONADE ATTRIBUTION" at bounding box center [779, 189] width 610 height 42
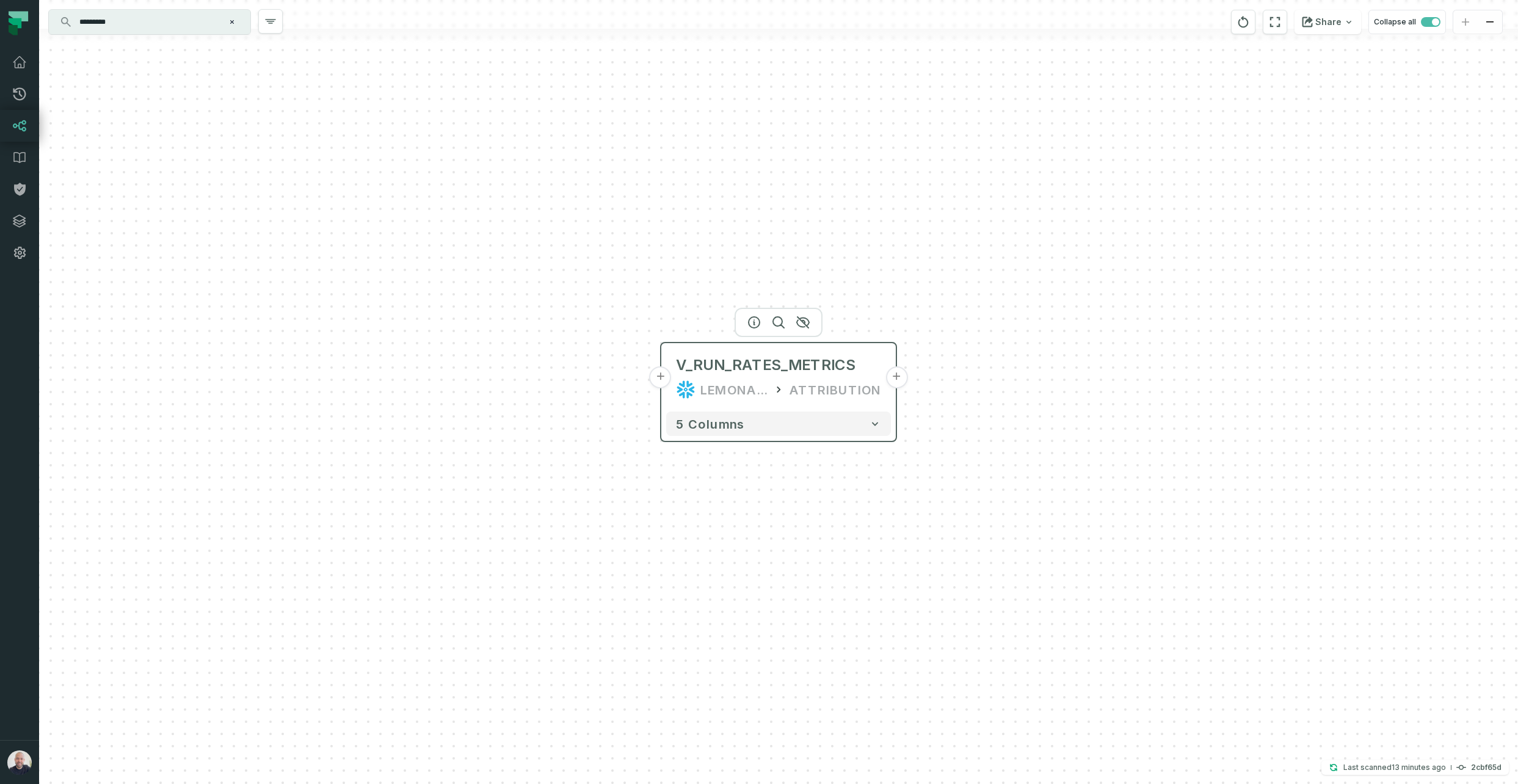
click at [898, 382] on button "+" at bounding box center [896, 377] width 22 height 22
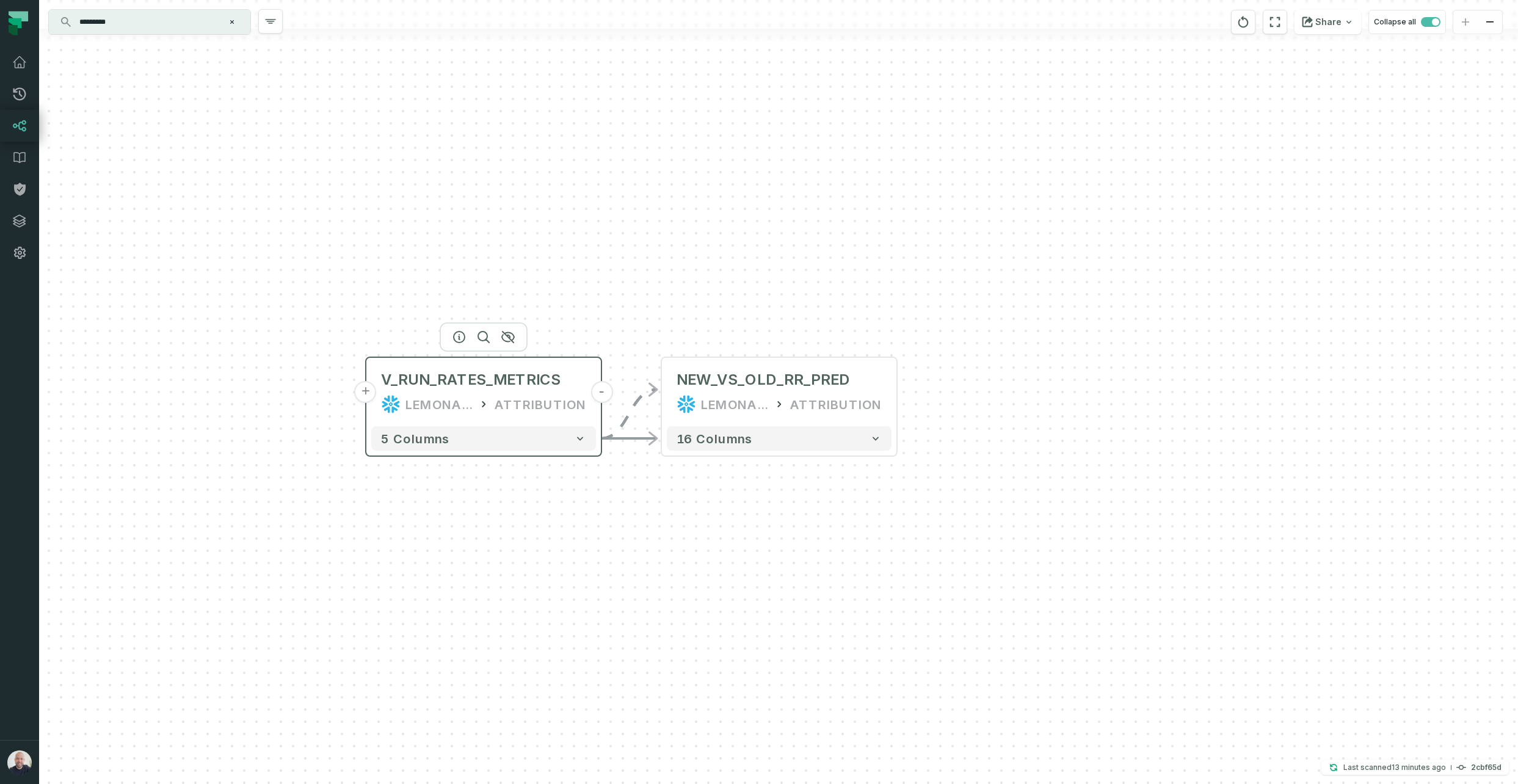
click at [370, 397] on button "+" at bounding box center [365, 391] width 22 height 22
drag, startPoint x: 1248, startPoint y: 21, endPoint x: 1238, endPoint y: 23, distance: 10.2
click at [1248, 21] on icon "reset" at bounding box center [1244, 22] width 14 height 15
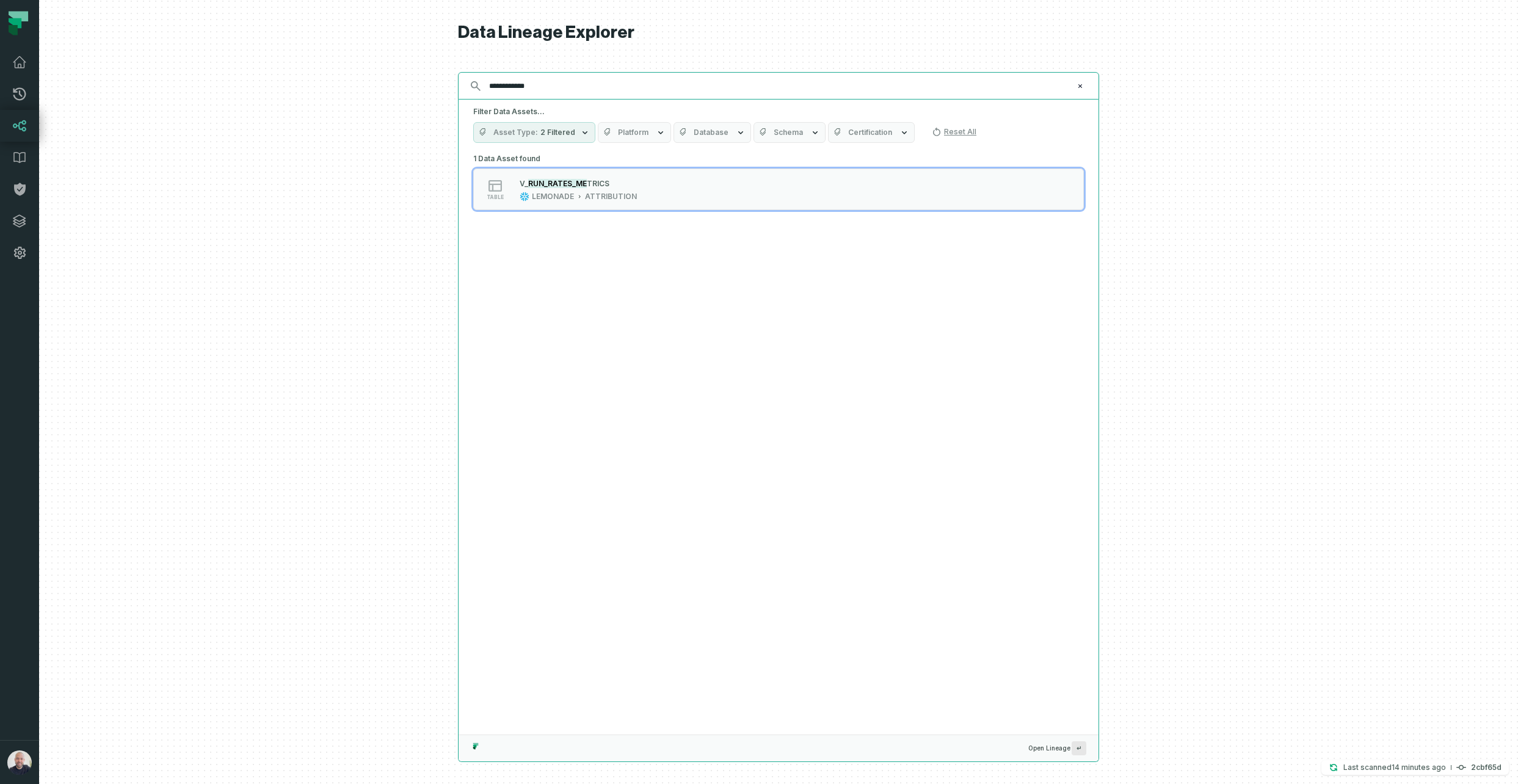
click at [540, 76] on input "**********" at bounding box center [777, 86] width 591 height 20
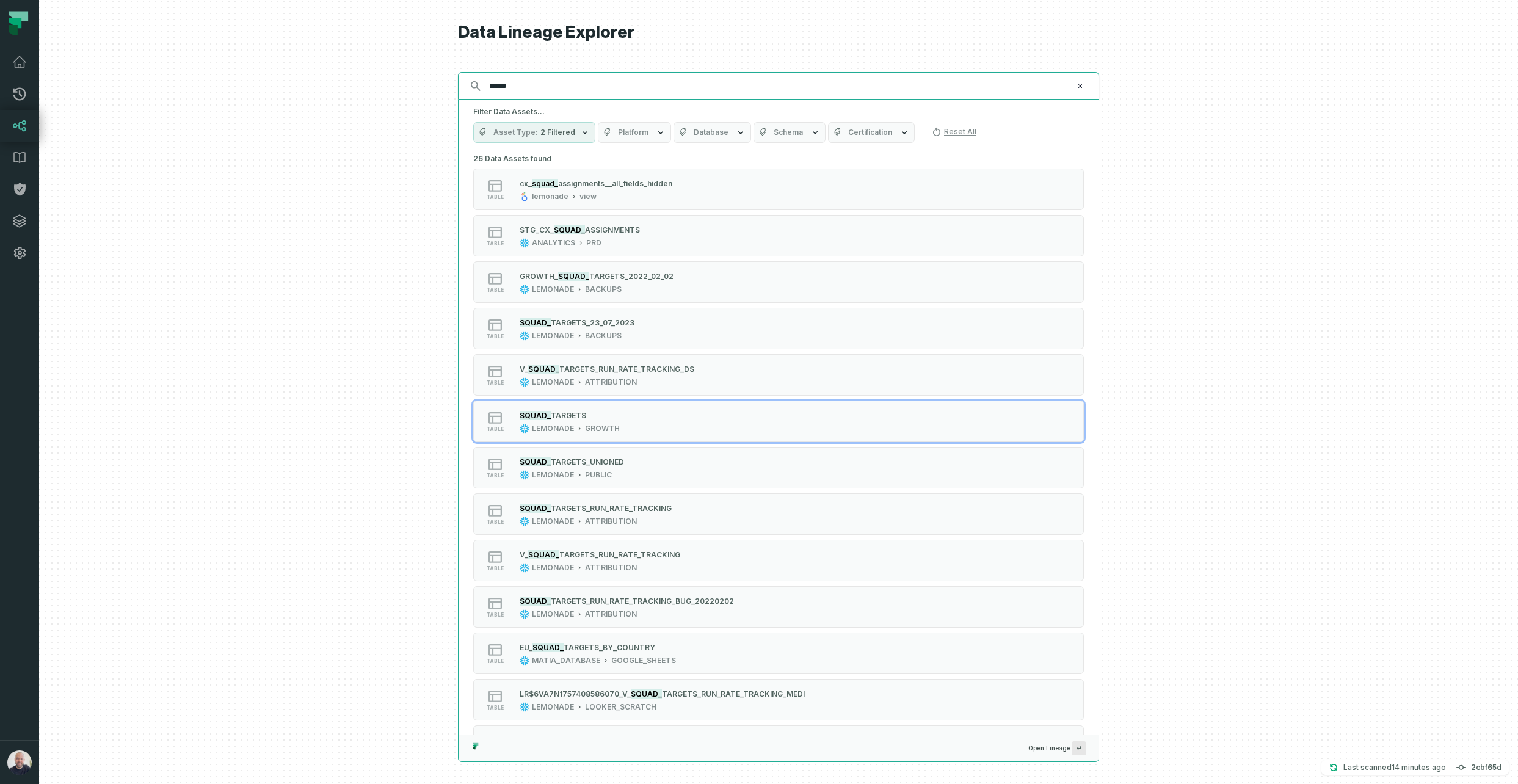
click at [543, 86] on input "******" at bounding box center [777, 86] width 591 height 20
paste input "**********"
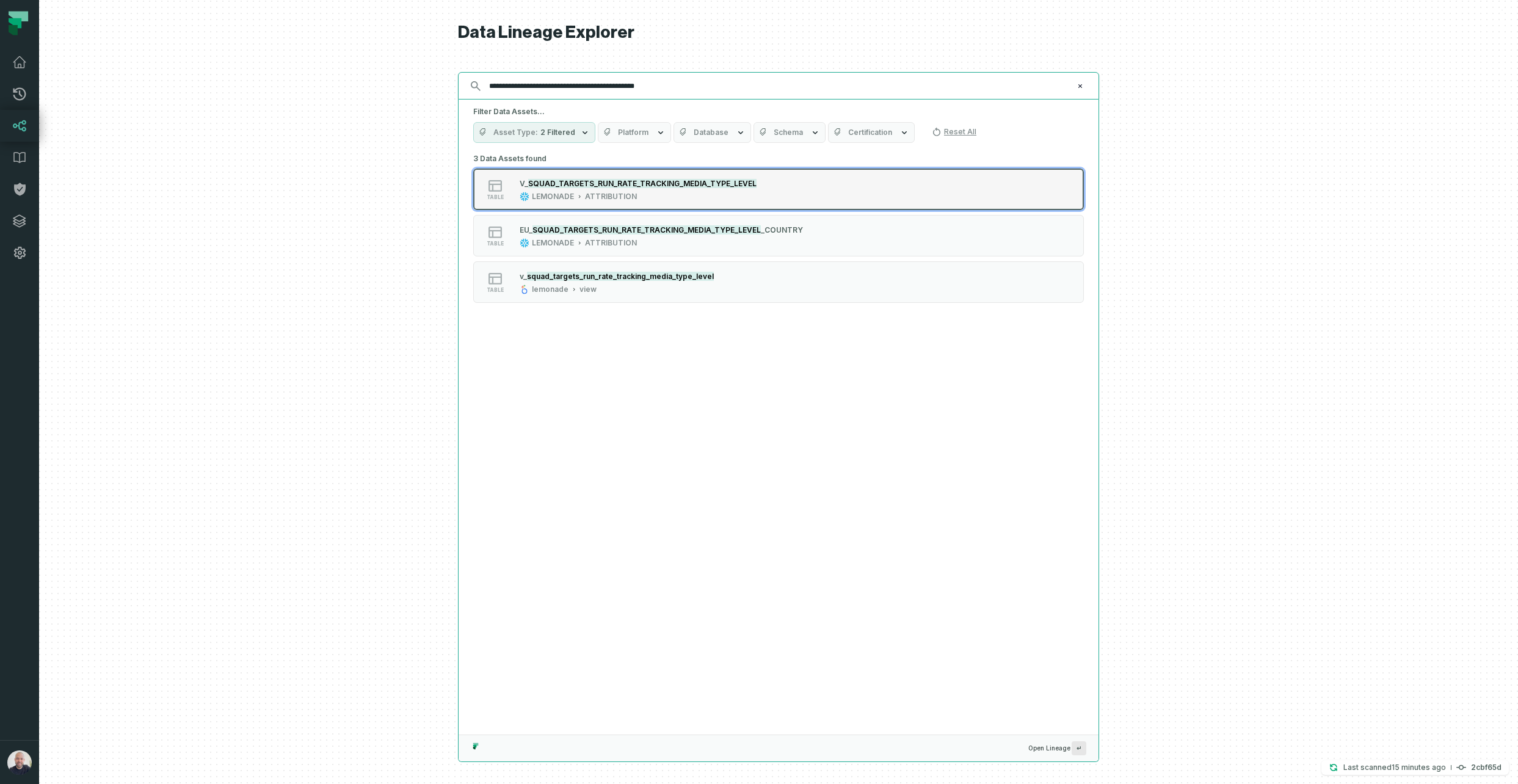
type input "**********"
click at [634, 184] on mark "SQUAD_TARGETS_RUN_RATE_TRACKING_MEDIA_TYPE_LEVEL" at bounding box center [643, 183] width 228 height 9
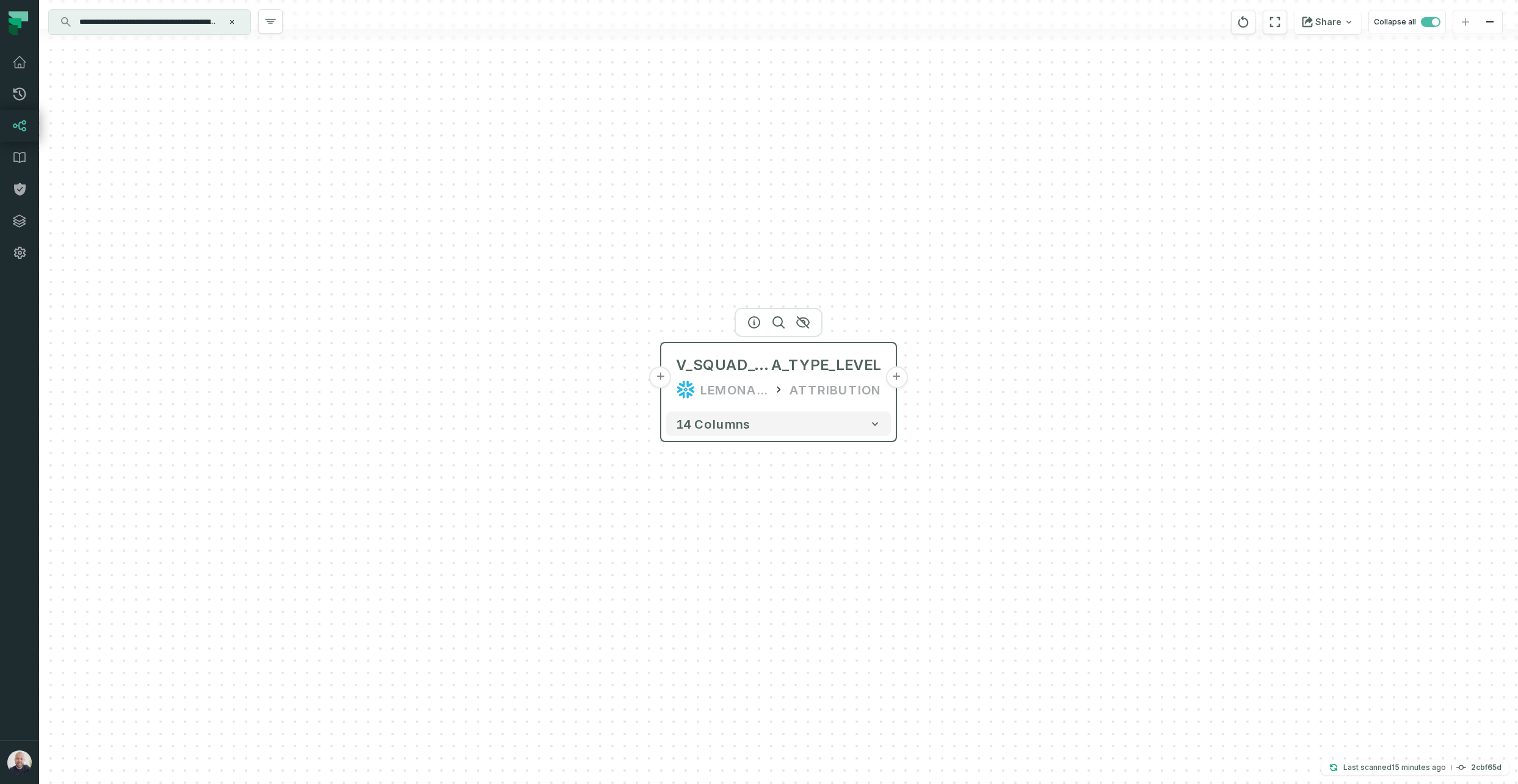
click at [893, 379] on button "+" at bounding box center [896, 377] width 22 height 22
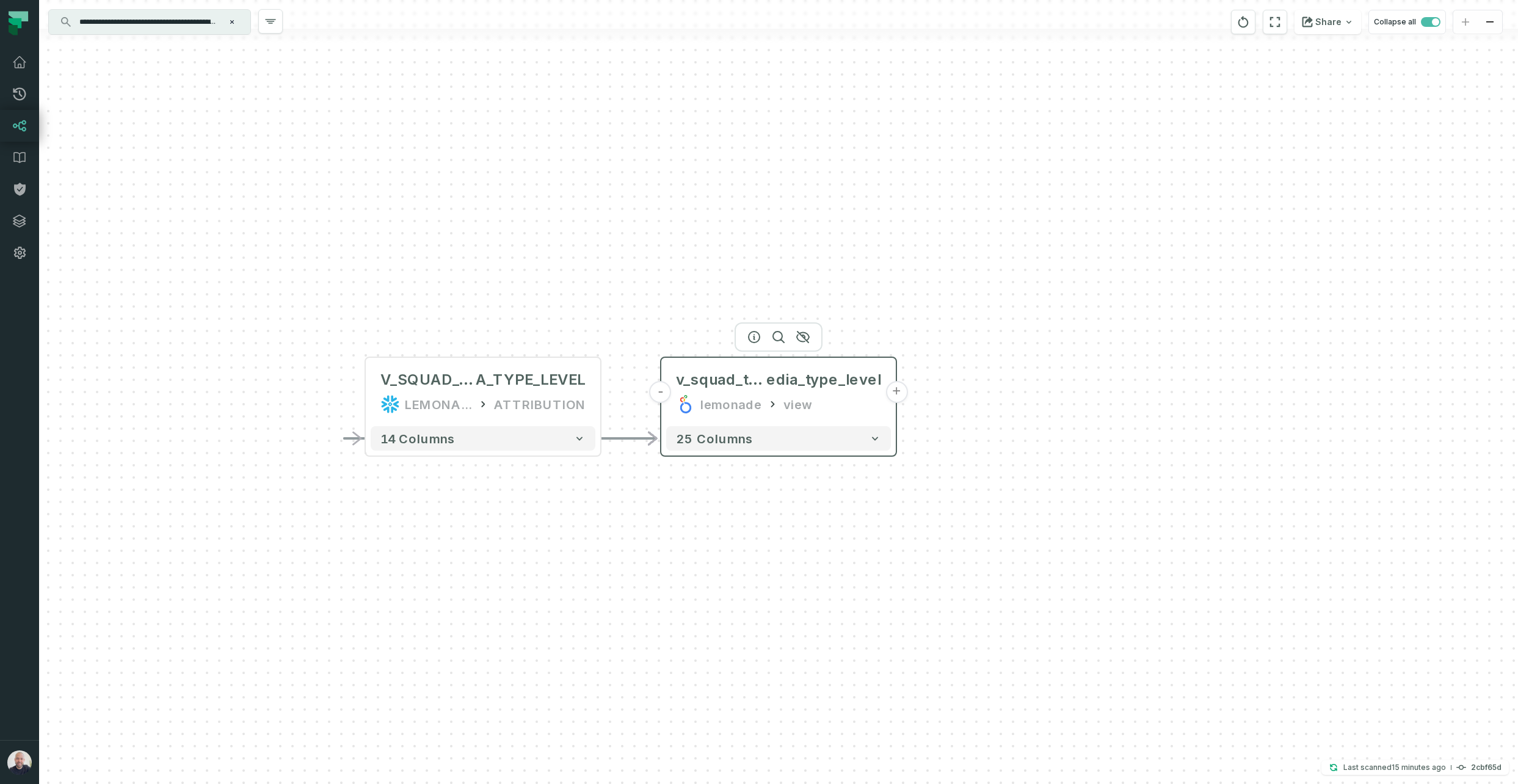
click at [899, 394] on button "+" at bounding box center [896, 391] width 22 height 22
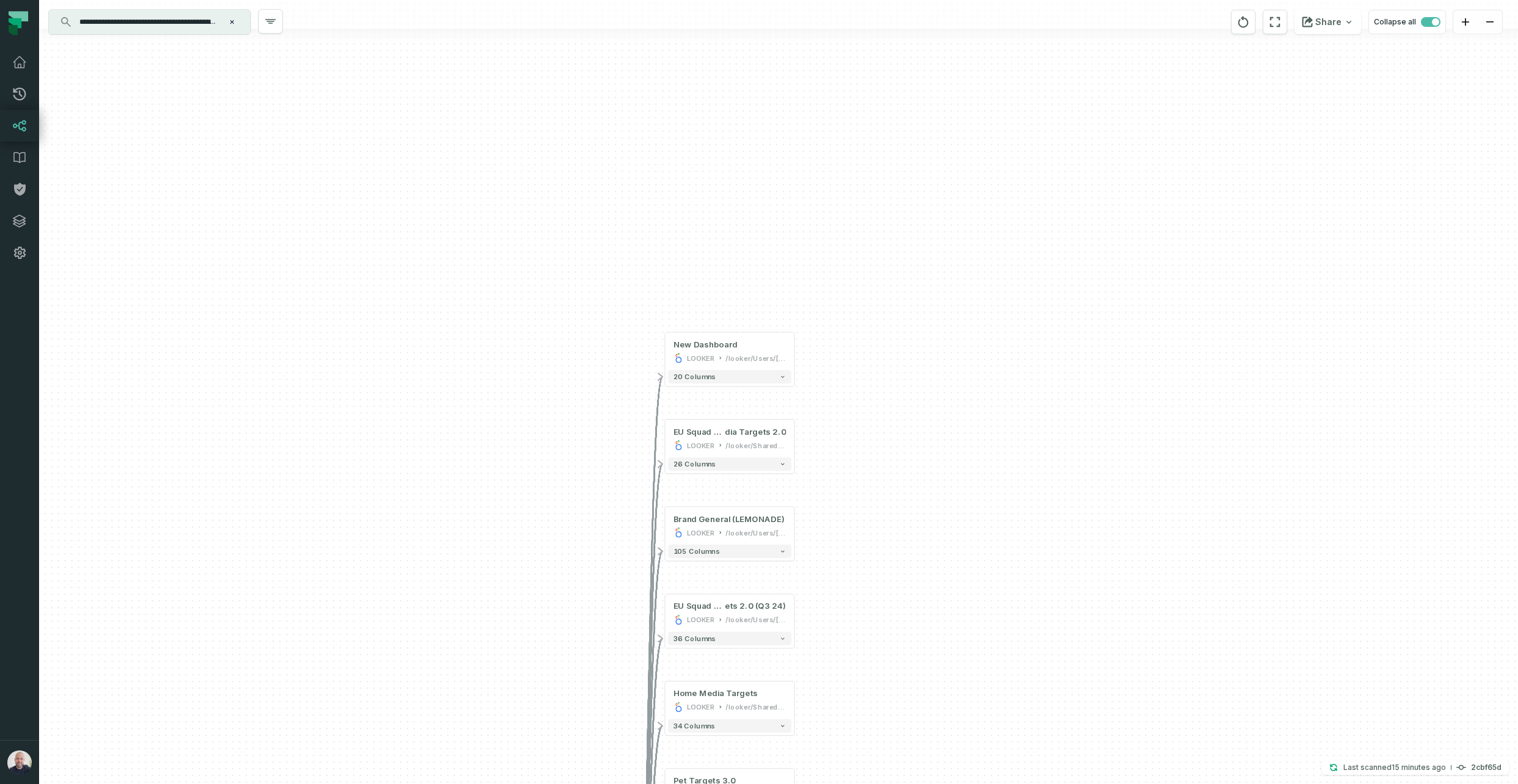
drag, startPoint x: 895, startPoint y: 327, endPoint x: 875, endPoint y: 127, distance: 201.0
click at [873, 119] on div "+ New Dashboard LOOKER /looker/Users/[PERSON_NAME] Bimblich 20 columns - EU Squ…" at bounding box center [779, 392] width 1479 height 784
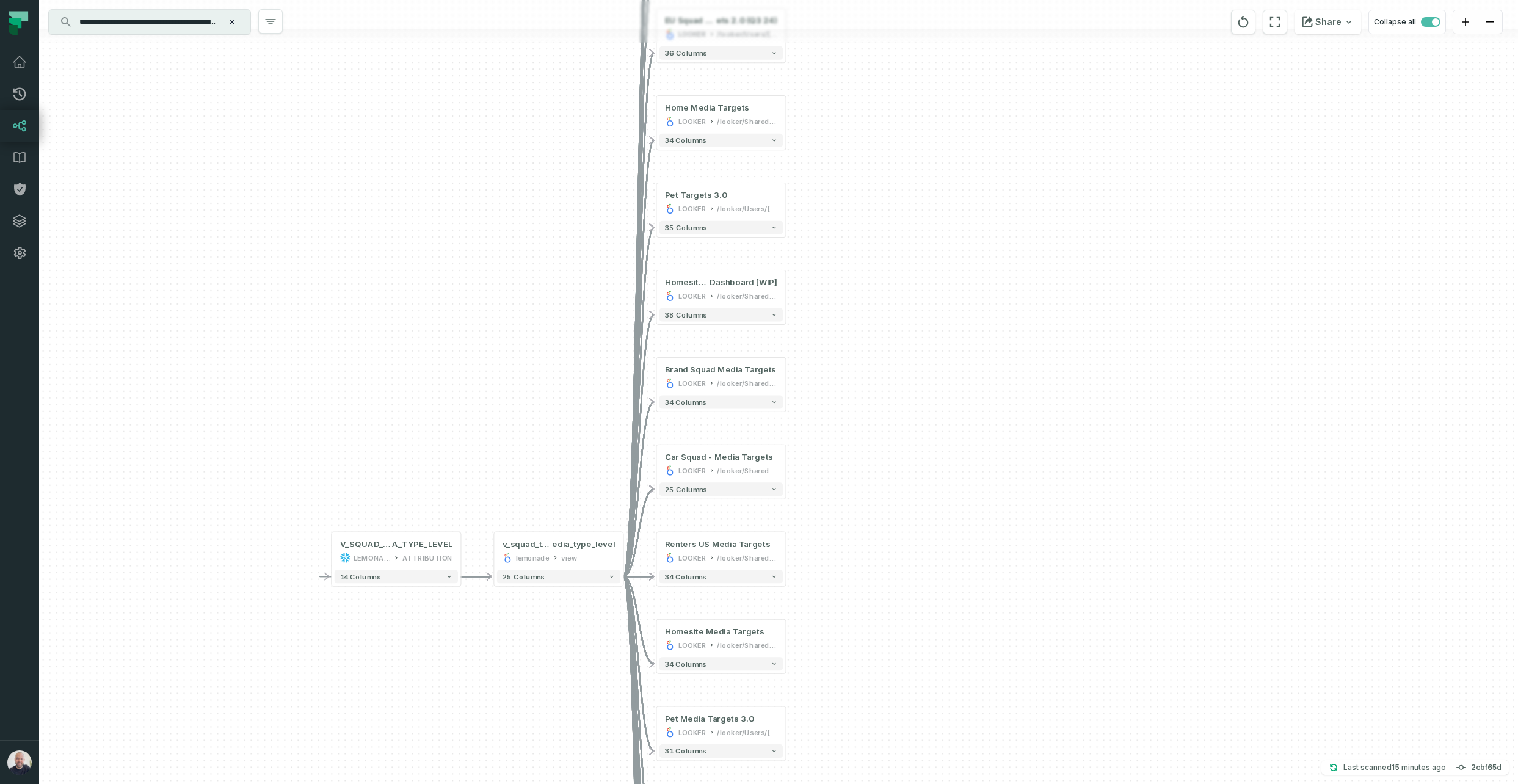
drag, startPoint x: 957, startPoint y: 332, endPoint x: 963, endPoint y: 172, distance: 160.1
click at [963, 172] on div "+ New Dashboard LOOKER /looker/Users/[PERSON_NAME] Bimblich 20 columns - EU Squ…" at bounding box center [779, 392] width 1479 height 784
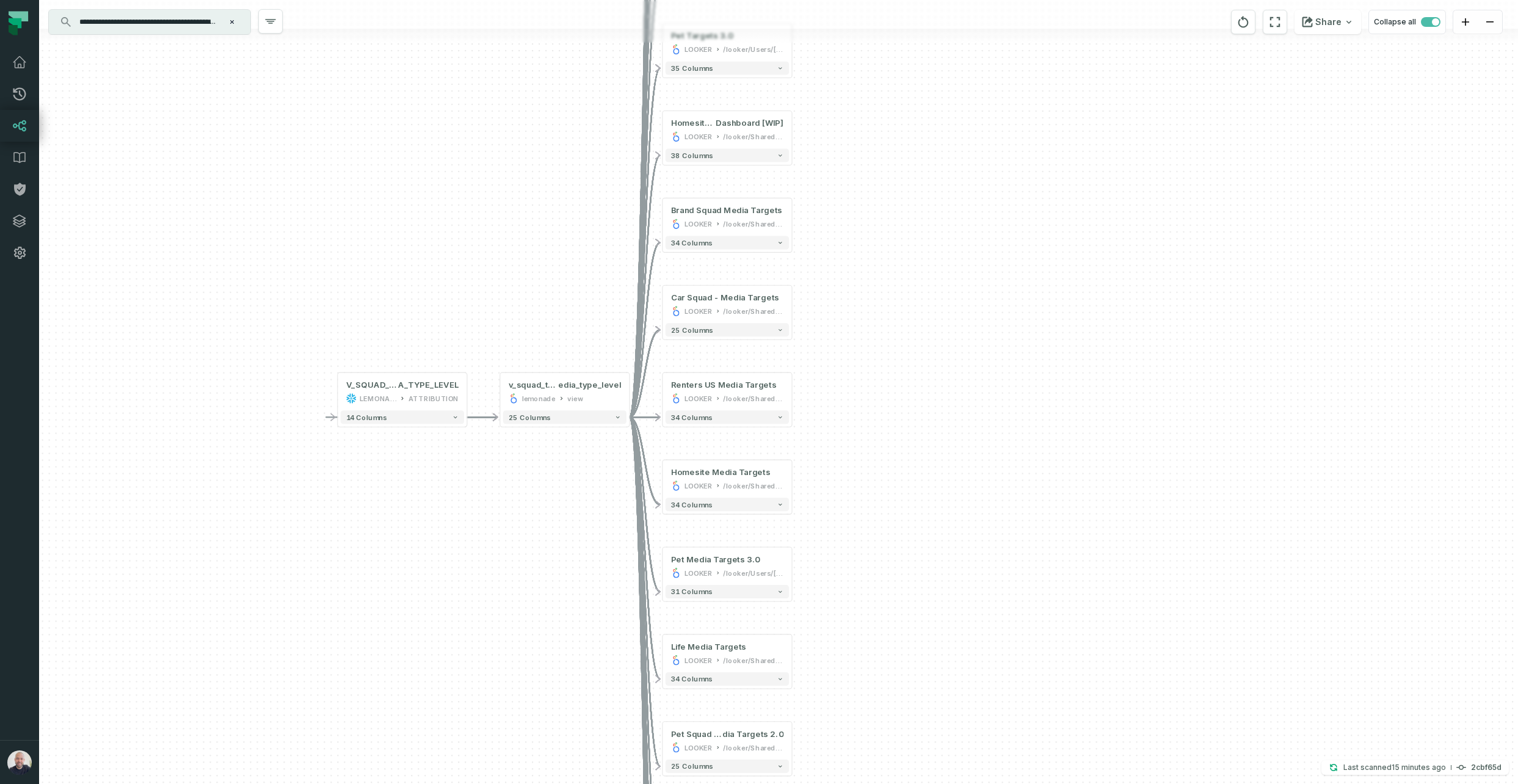
drag, startPoint x: 974, startPoint y: 305, endPoint x: 971, endPoint y: 247, distance: 58.1
click at [971, 247] on div "+ New Dashboard LOOKER /looker/Users/[PERSON_NAME] Bimblich 20 columns - EU Squ…" at bounding box center [779, 392] width 1479 height 784
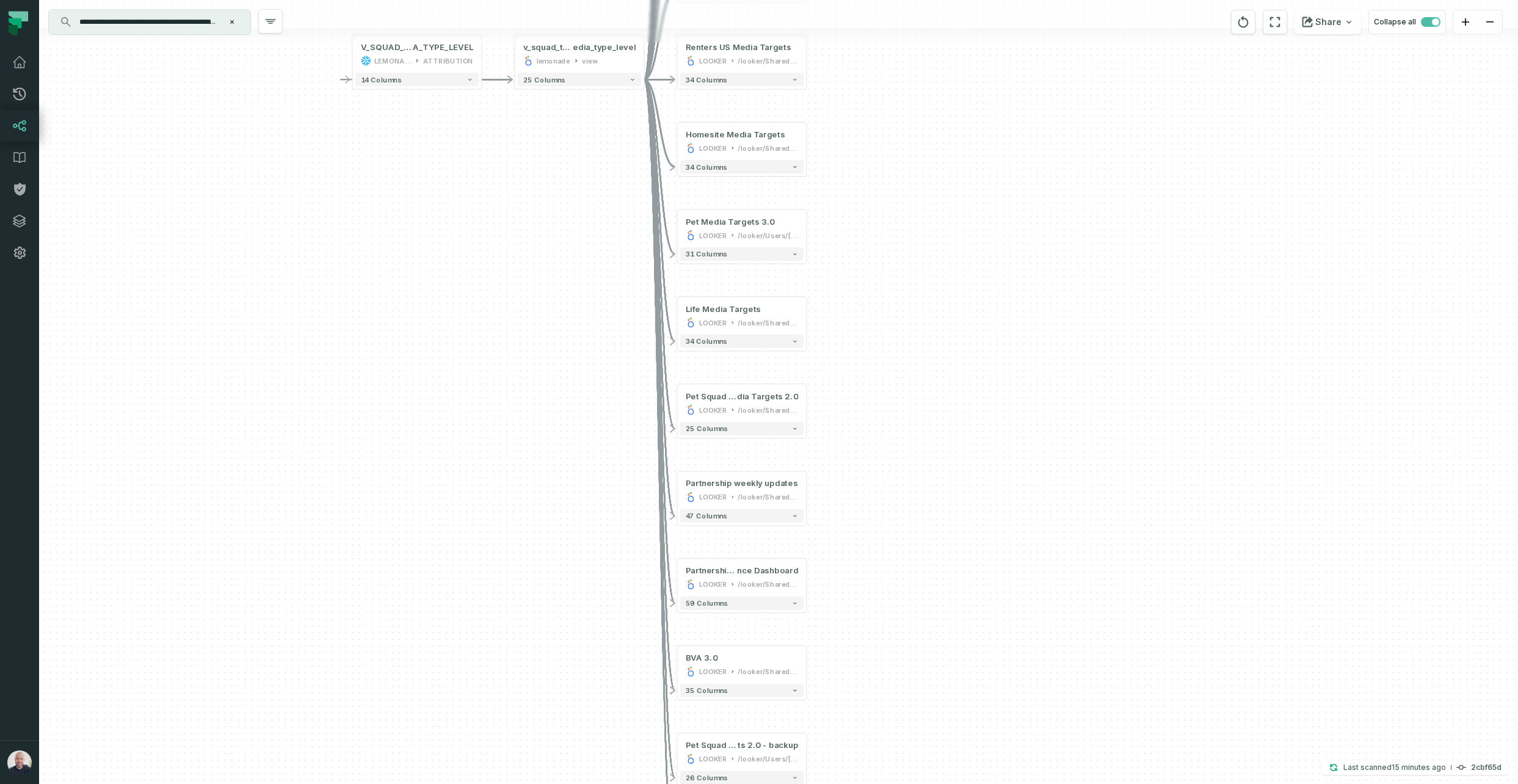
drag, startPoint x: 1001, startPoint y: 511, endPoint x: 1023, endPoint y: 311, distance: 201.2
click at [1019, 216] on div "+ New Dashboard LOOKER /looker/Users/[PERSON_NAME] Bimblich 20 columns - EU Squ…" at bounding box center [779, 392] width 1479 height 784
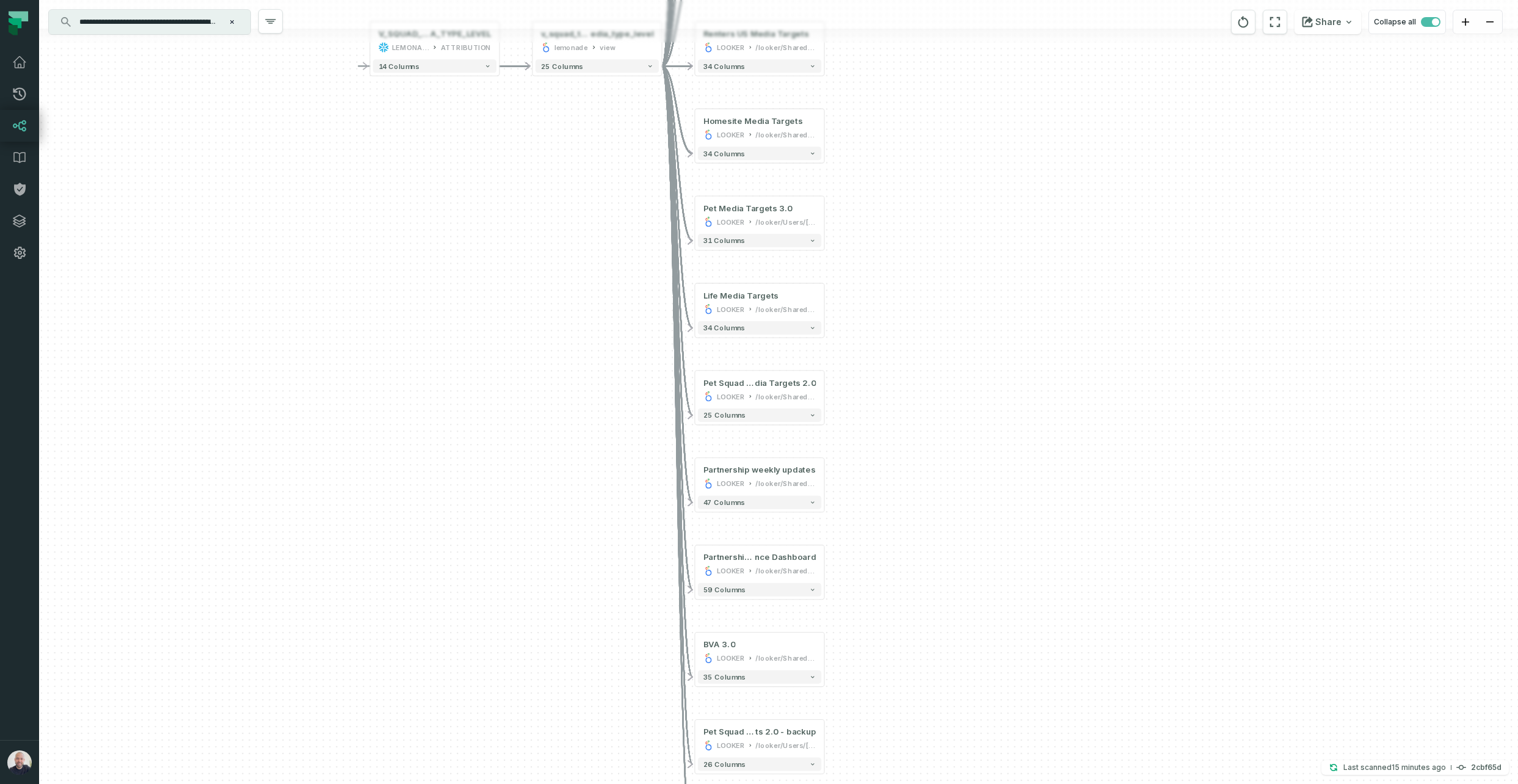
drag, startPoint x: 1004, startPoint y: 335, endPoint x: 1013, endPoint y: 613, distance: 278.1
click at [1007, 645] on div "+ New Dashboard LOOKER /looker/Users/[PERSON_NAME] Bimblich 20 columns - EU Squ…" at bounding box center [779, 392] width 1479 height 784
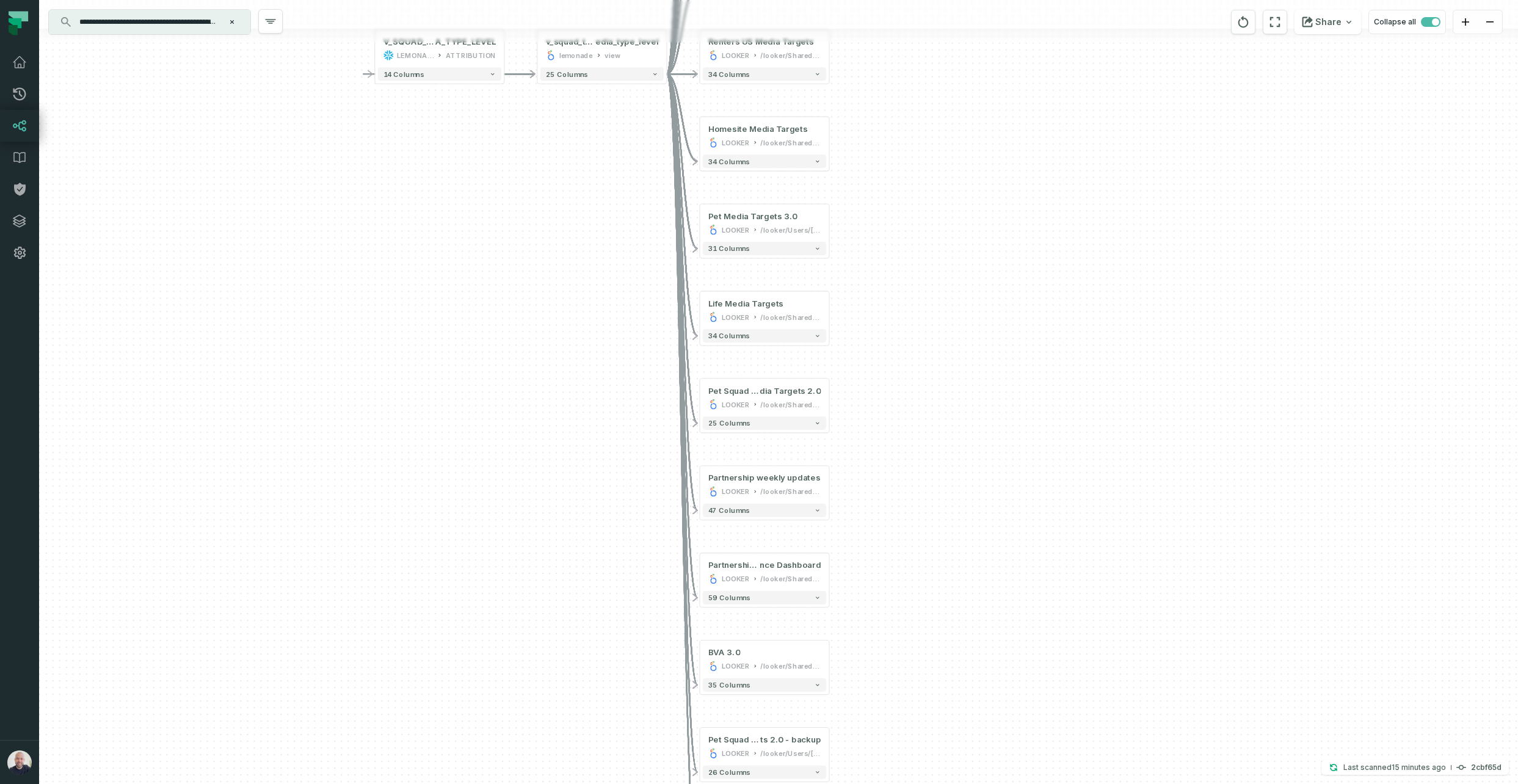
click at [1048, 677] on div "+ New Dashboard LOOKER /looker/Users/[PERSON_NAME] Bimblich 20 columns - EU Squ…" at bounding box center [779, 392] width 1479 height 784
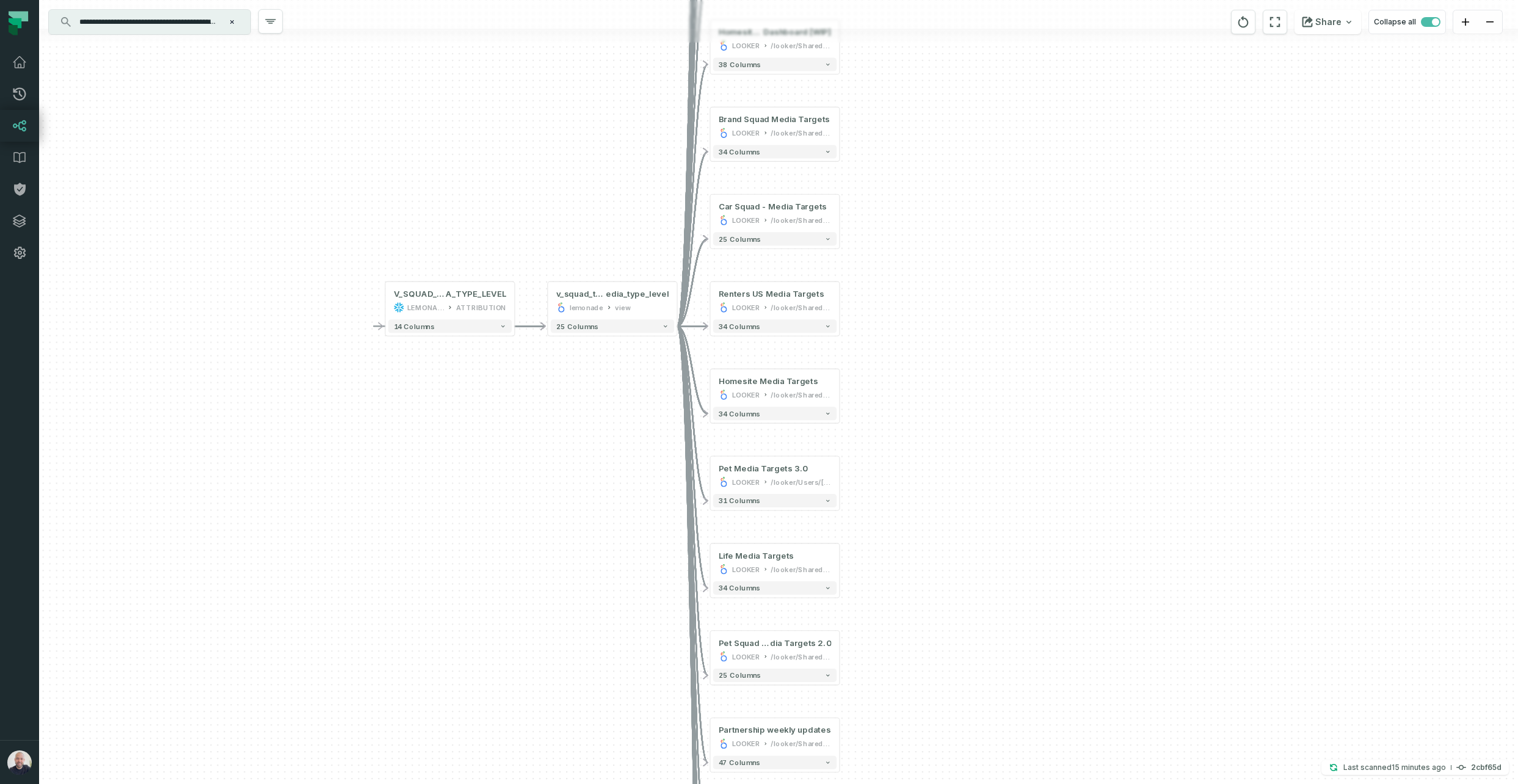
drag, startPoint x: 910, startPoint y: 367, endPoint x: 904, endPoint y: 380, distance: 14.3
click at [904, 380] on div "+ New Dashboard LOOKER /looker/Users/[PERSON_NAME] Bimblich 20 columns - EU Squ…" at bounding box center [779, 392] width 1479 height 784
drag, startPoint x: 1250, startPoint y: 20, endPoint x: 1174, endPoint y: 40, distance: 78.6
click at [1249, 20] on icon "reset" at bounding box center [1244, 22] width 14 height 15
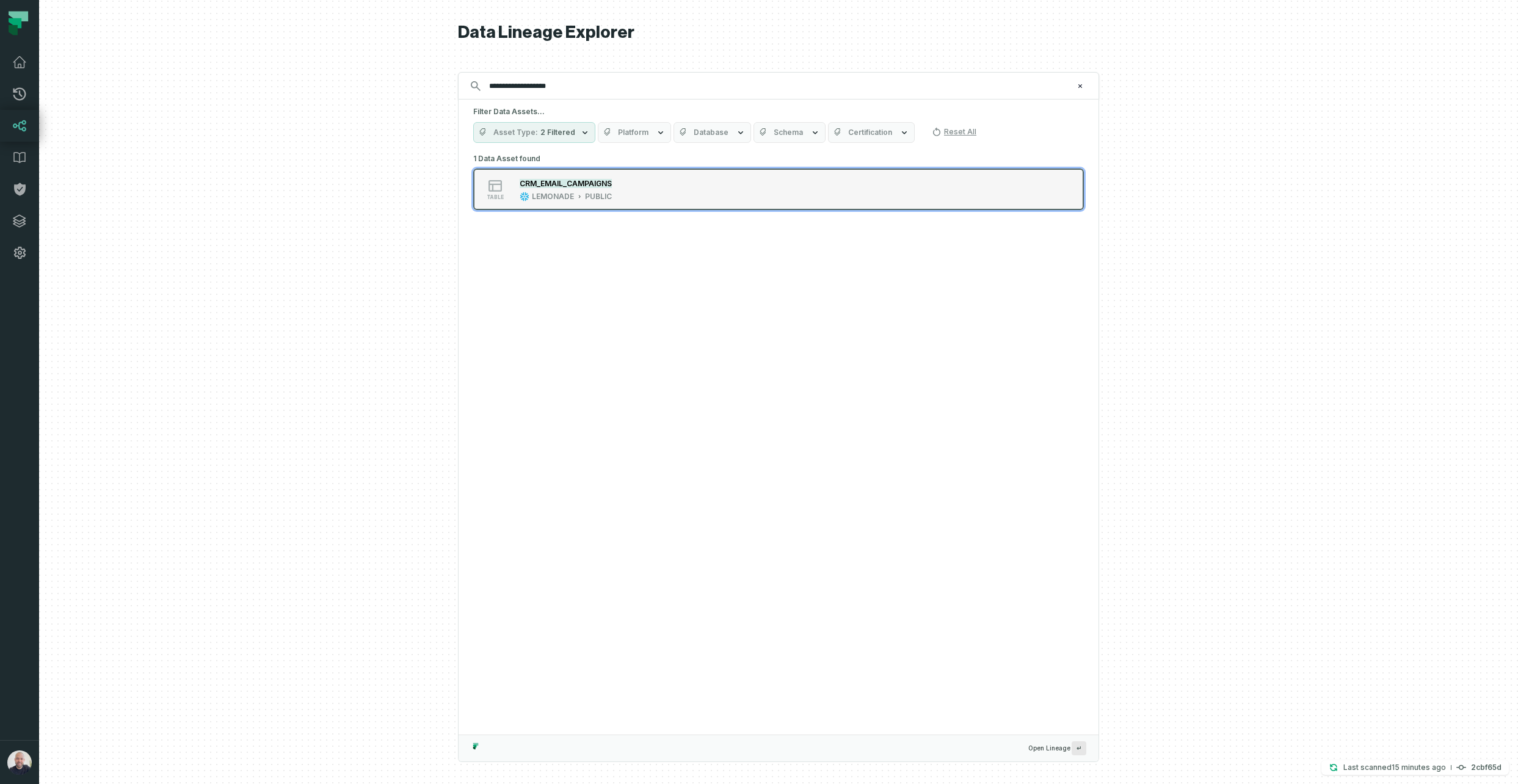
type input "**********"
click at [634, 203] on button "table CRM_EMAIL_CAMPAIGNS LEMONADE PUBLIC" at bounding box center [779, 189] width 610 height 42
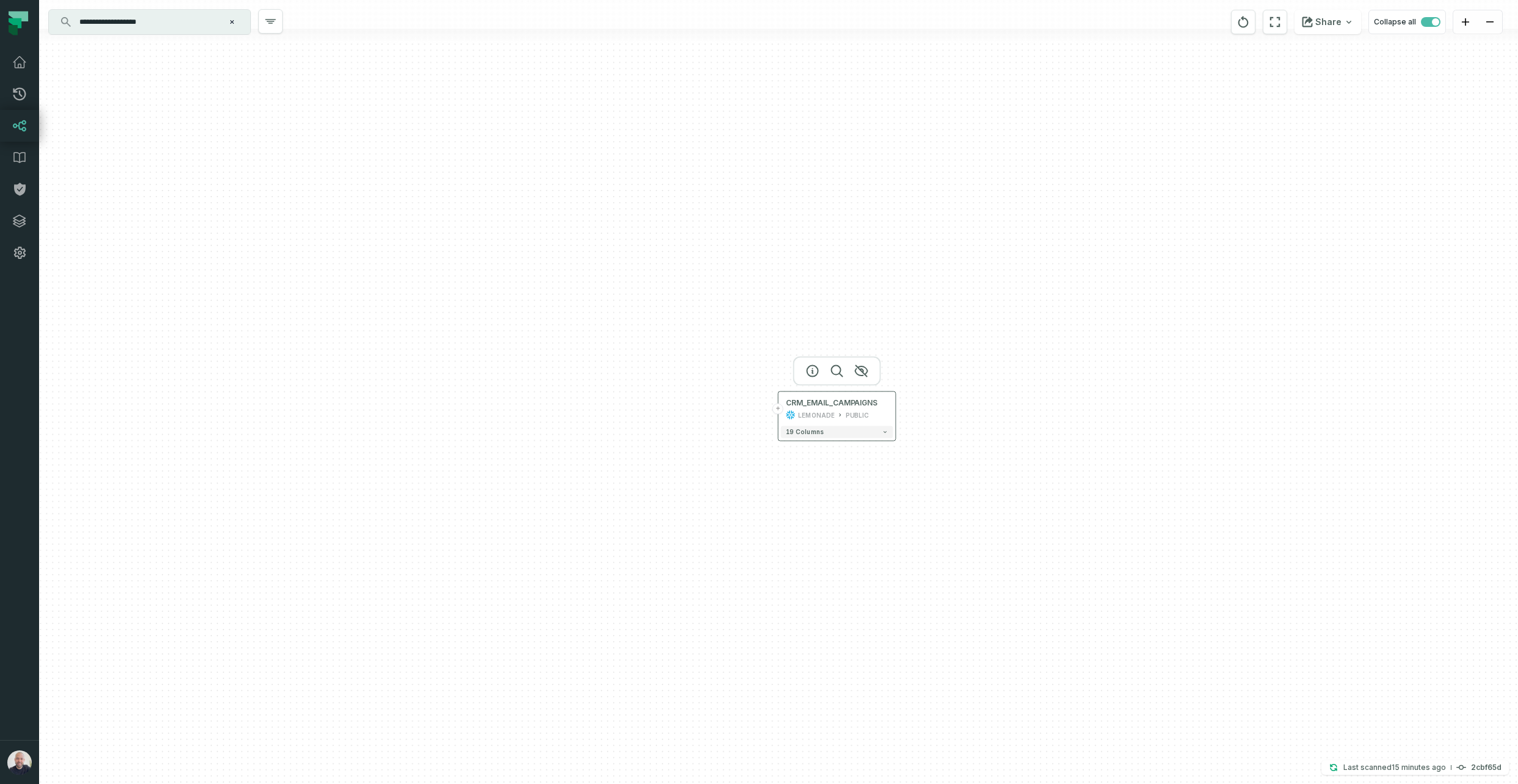
click at [778, 409] on button "+" at bounding box center [778, 409] width 11 height 11
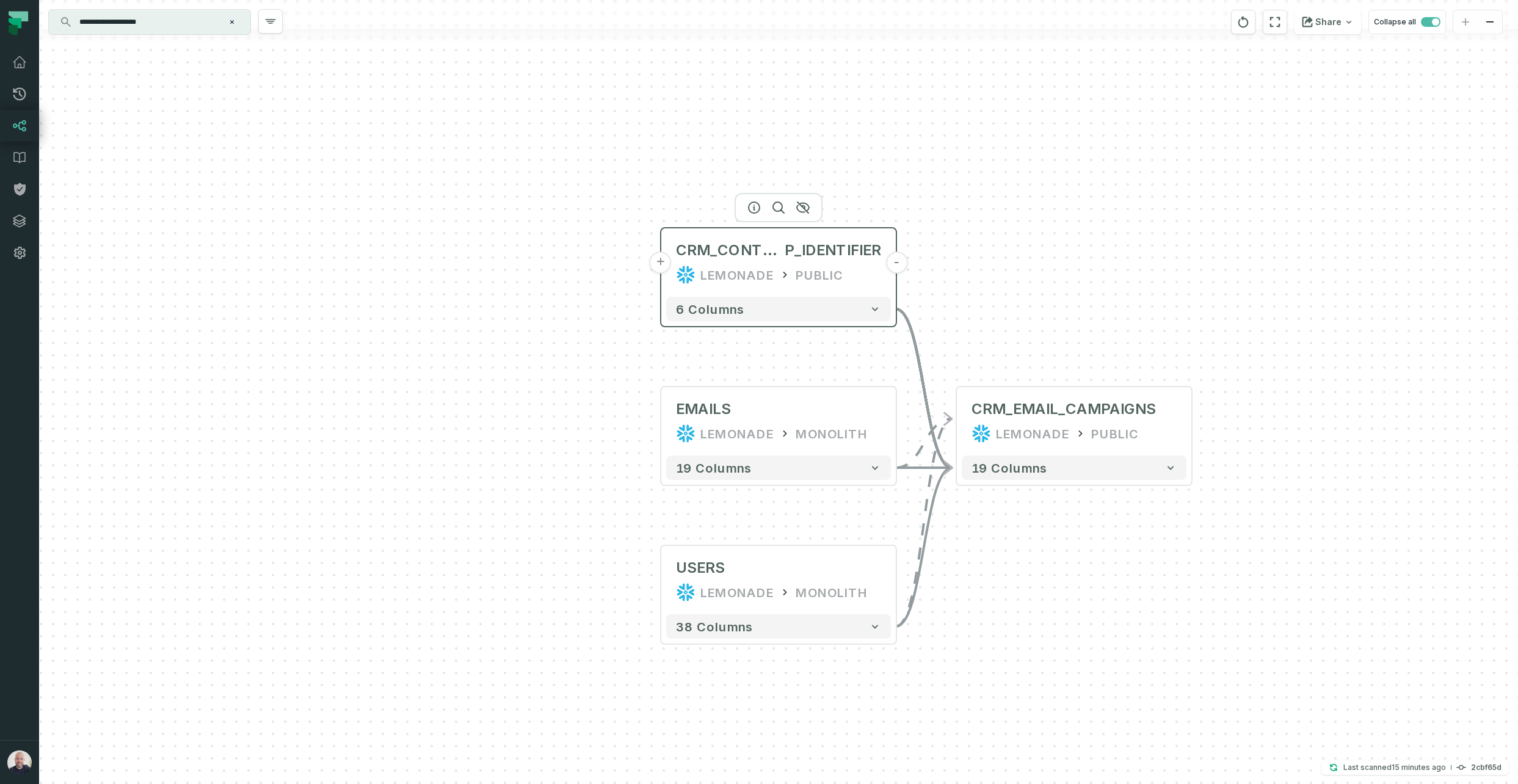
click at [660, 263] on button "+" at bounding box center [660, 262] width 22 height 22
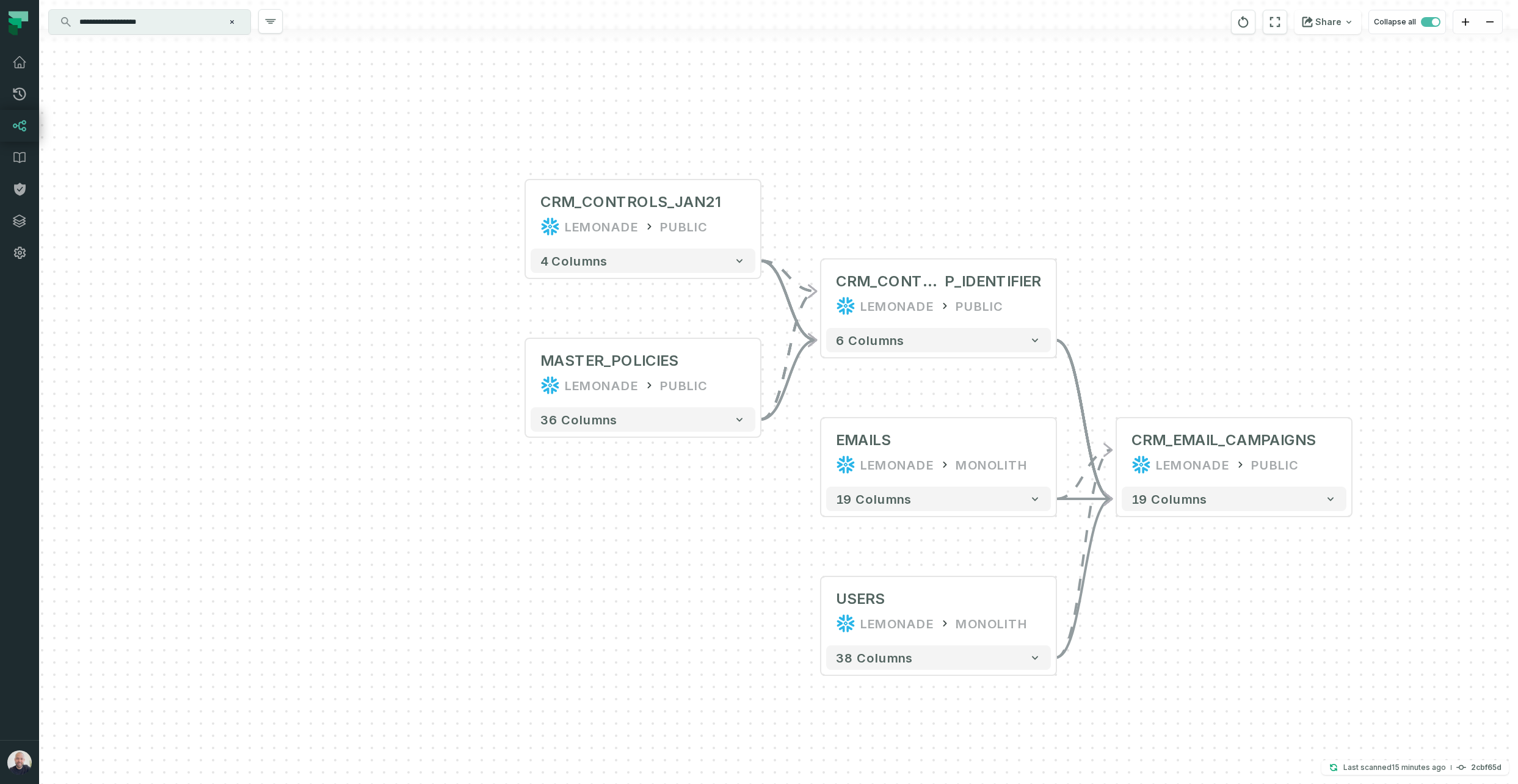
drag, startPoint x: 829, startPoint y: 549, endPoint x: 765, endPoint y: 453, distance: 115.4
click at [701, 437] on div "+ CRM_CONTROLS_JAN21 LEMONADE PUBLIC - 4 columns MASTER_POLICIES LEMONADE PUBLI…" at bounding box center [779, 392] width 1479 height 784
click at [829, 454] on button "+" at bounding box center [825, 452] width 22 height 22
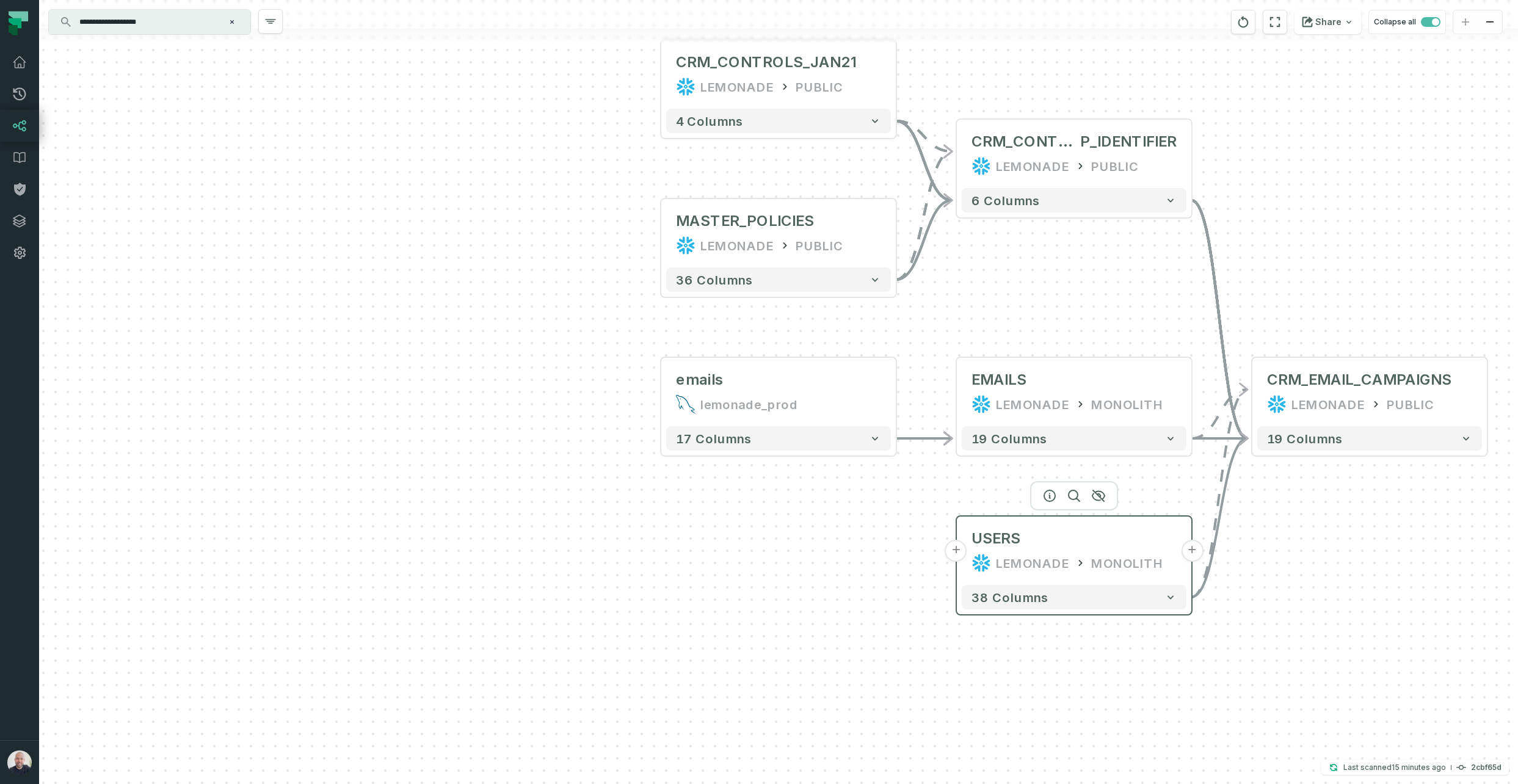
click at [960, 555] on button "+" at bounding box center [956, 550] width 22 height 22
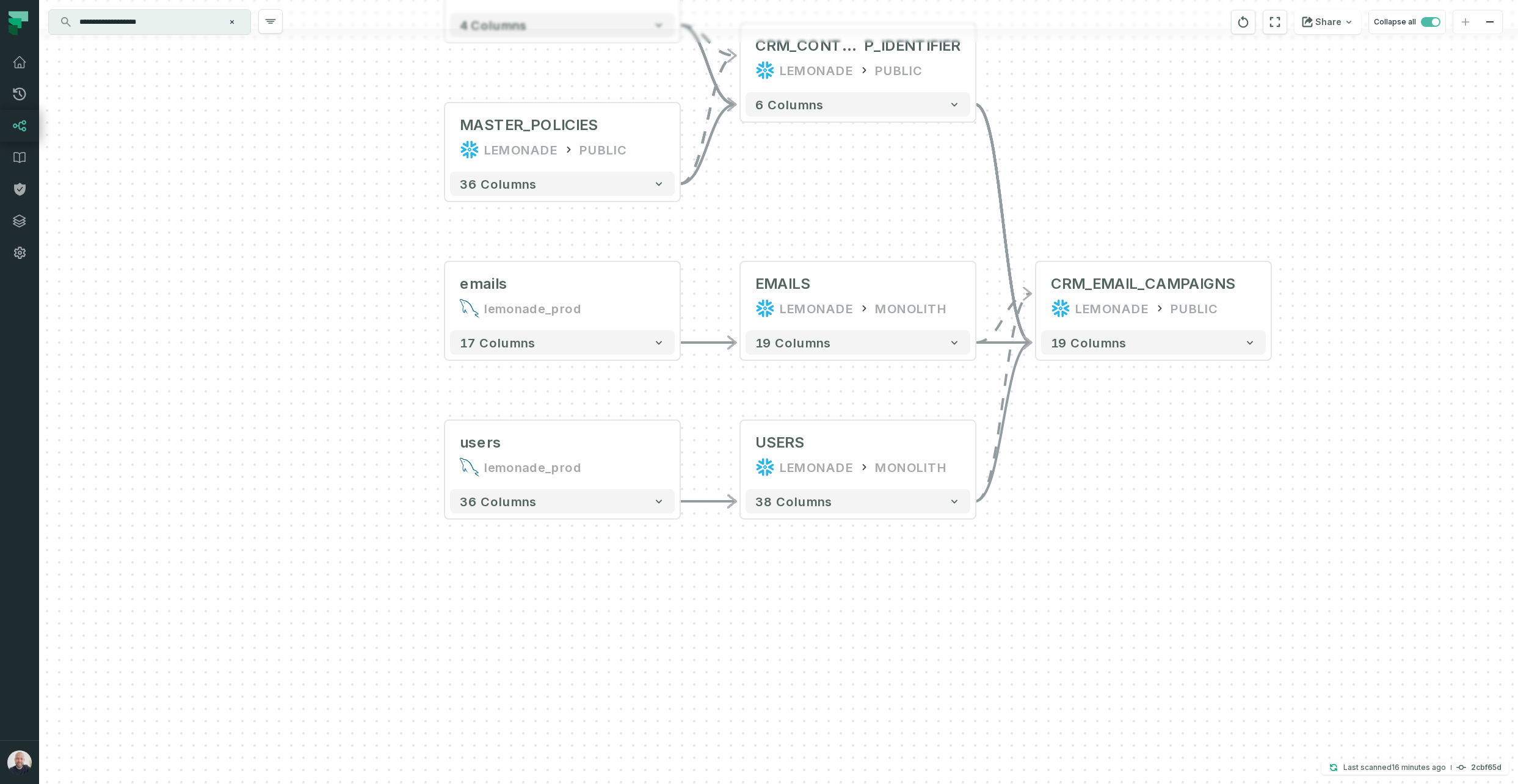
drag, startPoint x: 834, startPoint y: 568, endPoint x: 697, endPoint y: 625, distance: 148.4
click at [695, 626] on div "users lemonade_prod - 36 columns emails lemonade_prod - 17 columns + CRM_CONTRO…" at bounding box center [779, 392] width 1479 height 784
